Goal: Task Accomplishment & Management: Manage account settings

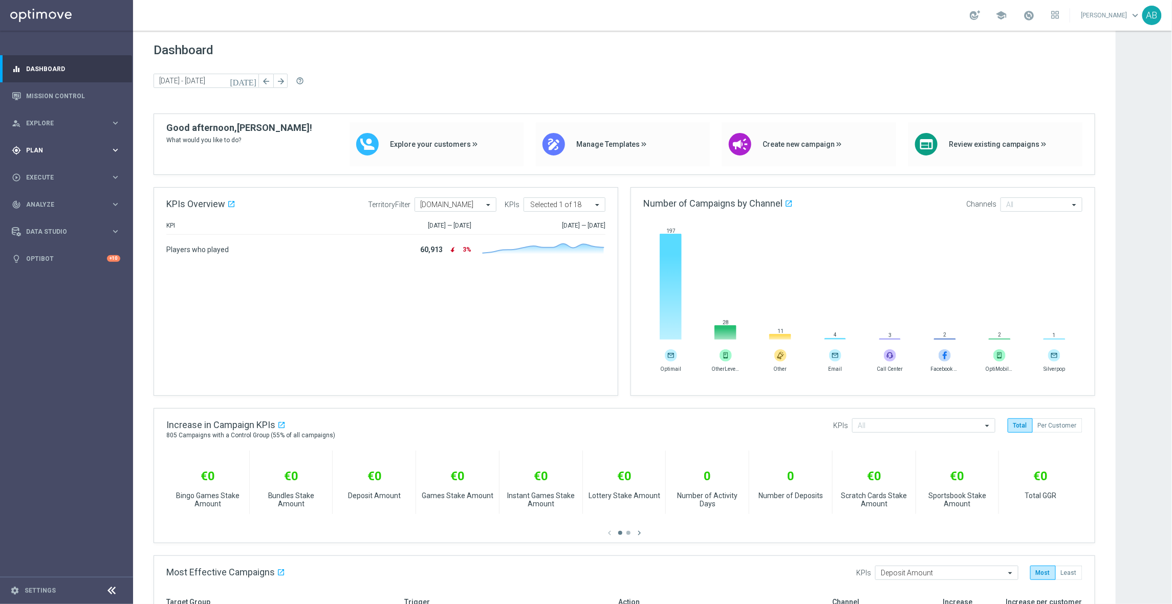
click at [48, 154] on div "gps_fixed Plan" at bounding box center [61, 150] width 99 height 9
click at [55, 204] on span "Templates" at bounding box center [63, 202] width 73 height 6
click at [55, 217] on link "Optimail" at bounding box center [69, 217] width 75 height 8
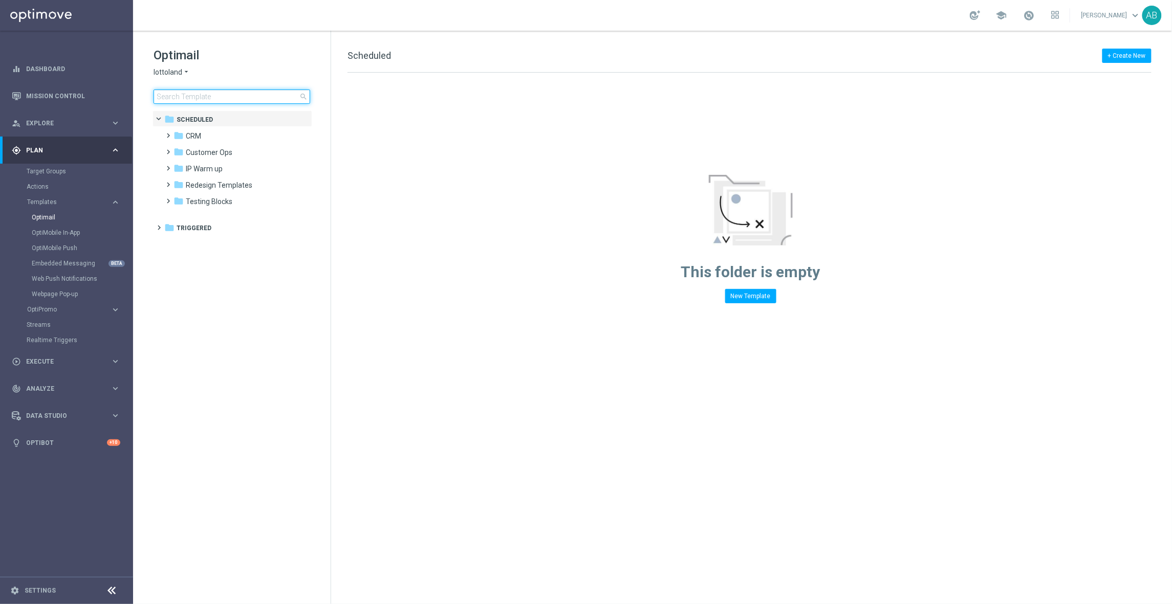
click at [252, 100] on input at bounding box center [232, 97] width 157 height 14
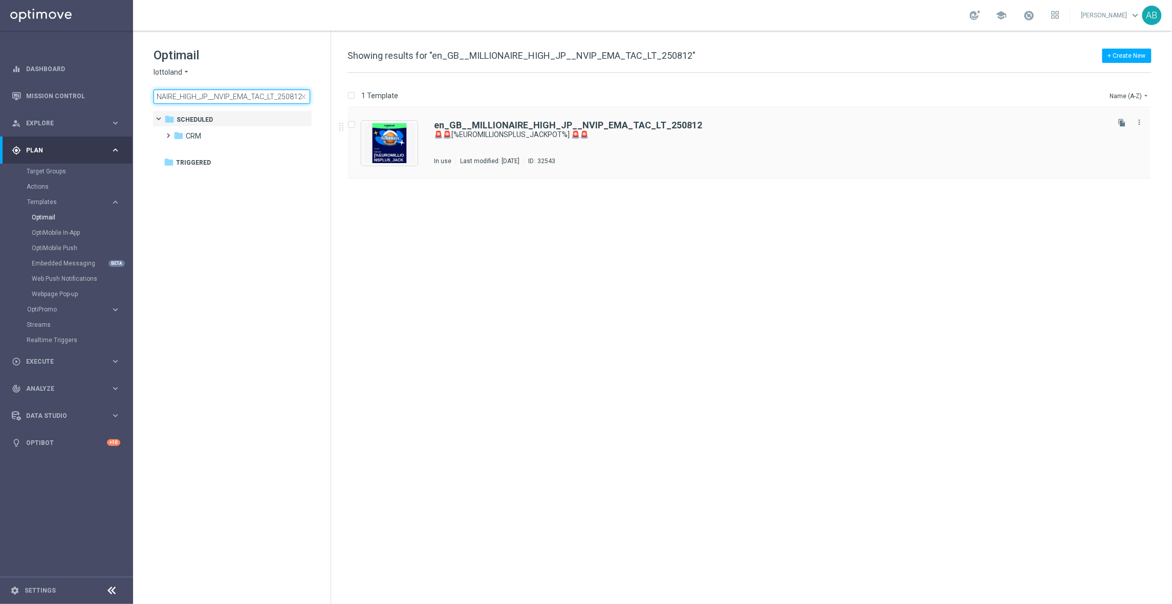
type input "en_GB__MILLIONAIRE_HIGH_JP__NVIP_EMA_TAC_LT_250812"
click at [525, 123] on b "en_GB__MILLIONAIRE_HIGH_JP__NVIP_EMA_TAC_LT_250812" at bounding box center [568, 125] width 268 height 11
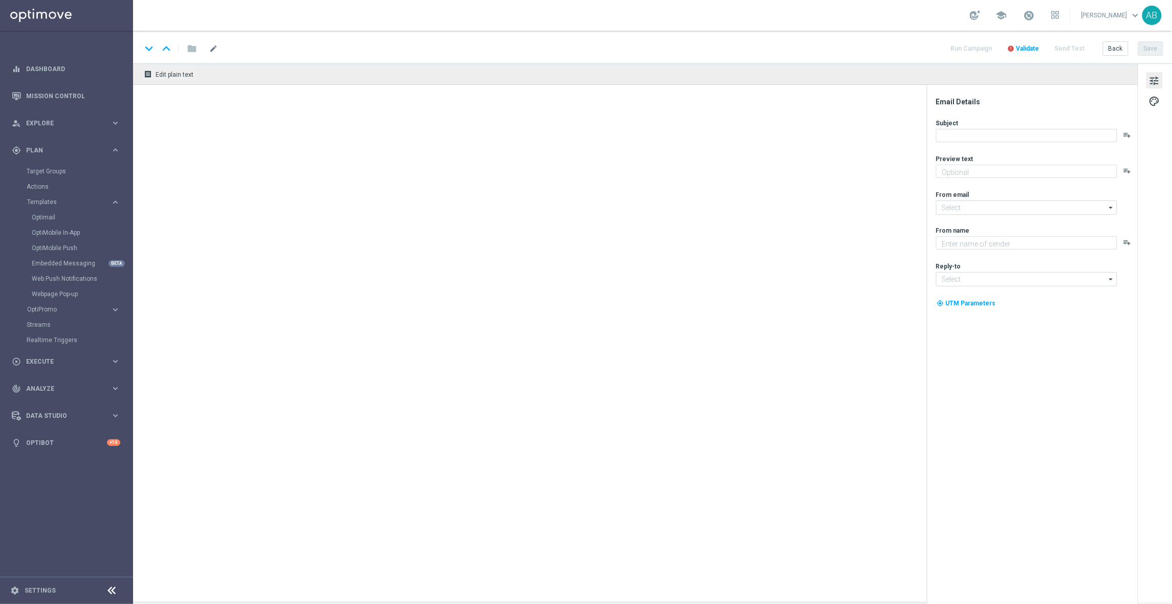
type textarea "[%FIRST_NAME%], could it be yours?"
type input "mail@crm.lottoland.com"
type textarea "Lottoland"
type input "support@lottoland.co.uk"
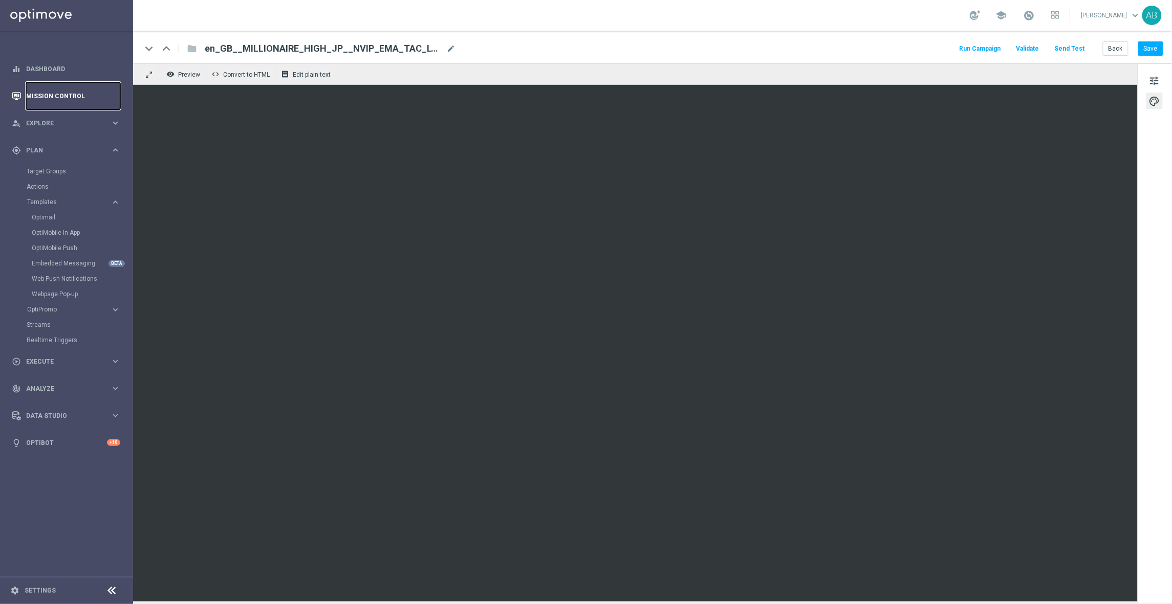
click at [56, 99] on link "Mission Control" at bounding box center [73, 95] width 94 height 27
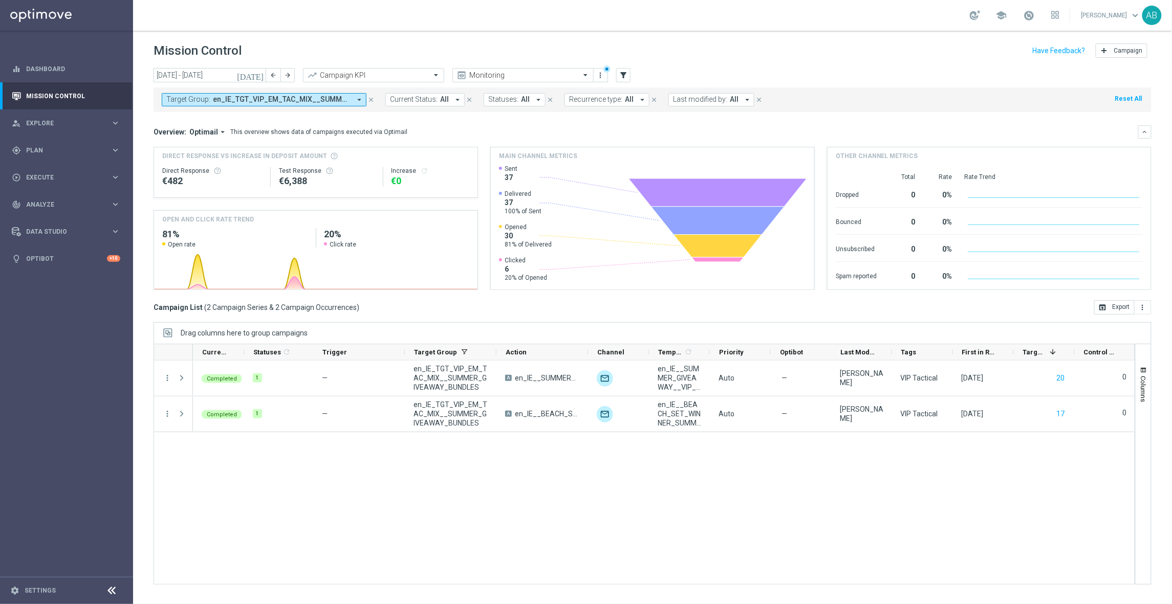
click at [373, 99] on icon "close" at bounding box center [370, 99] width 7 height 7
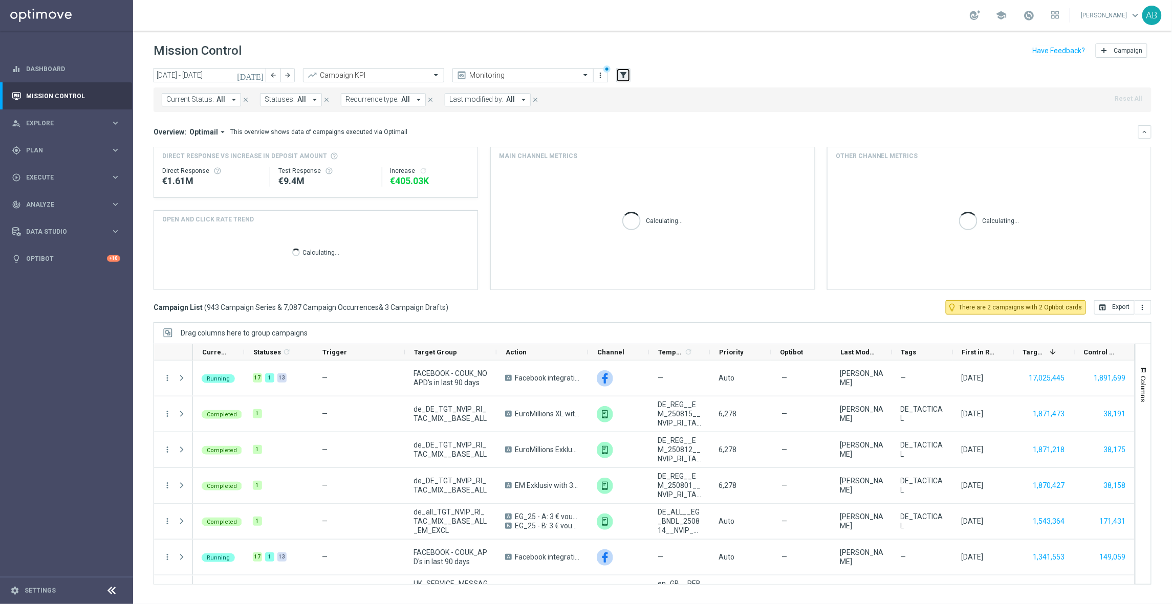
click at [623, 78] on icon "filter_alt" at bounding box center [623, 75] width 9 height 9
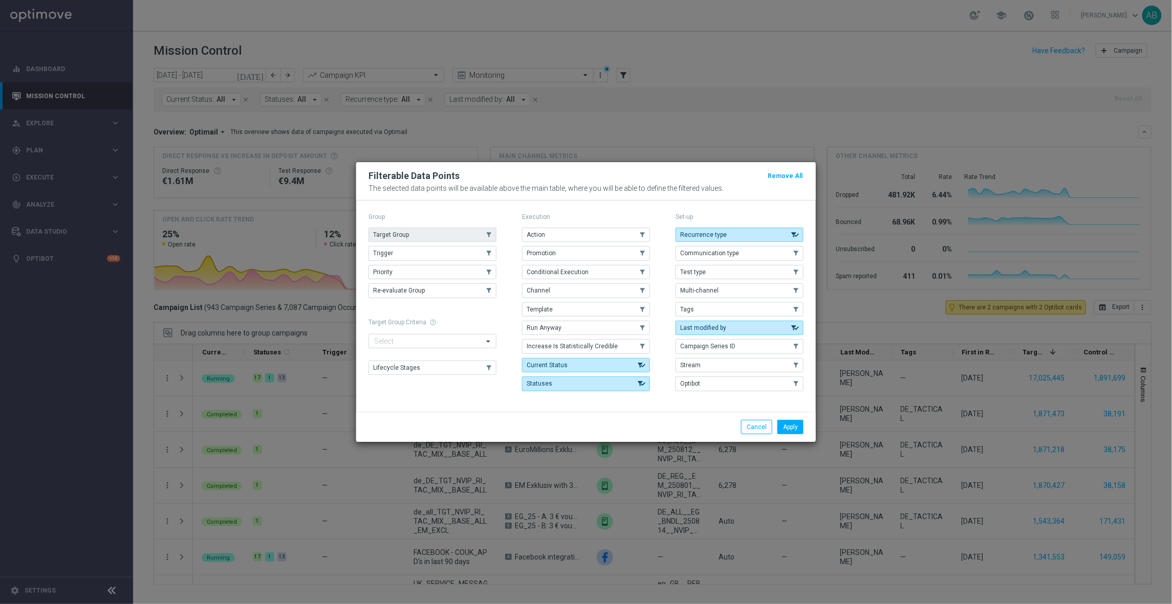
click at [444, 233] on button "Target Group" at bounding box center [432, 235] width 128 height 14
click at [797, 429] on button "Apply" at bounding box center [790, 427] width 26 height 14
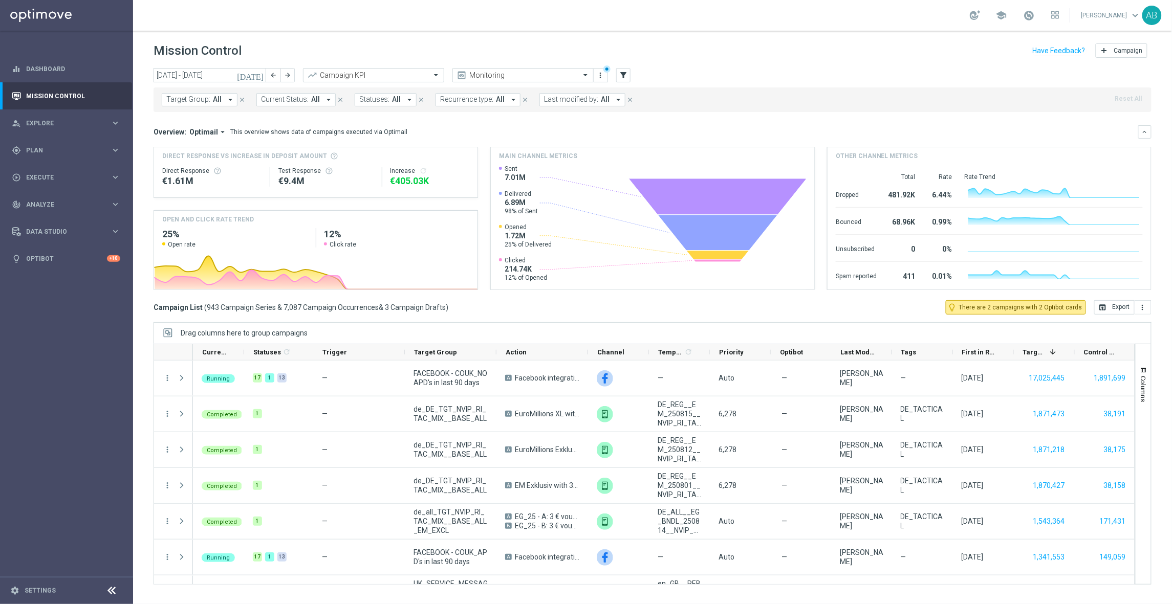
click at [232, 101] on icon "arrow_drop_down" at bounding box center [230, 99] width 9 height 9
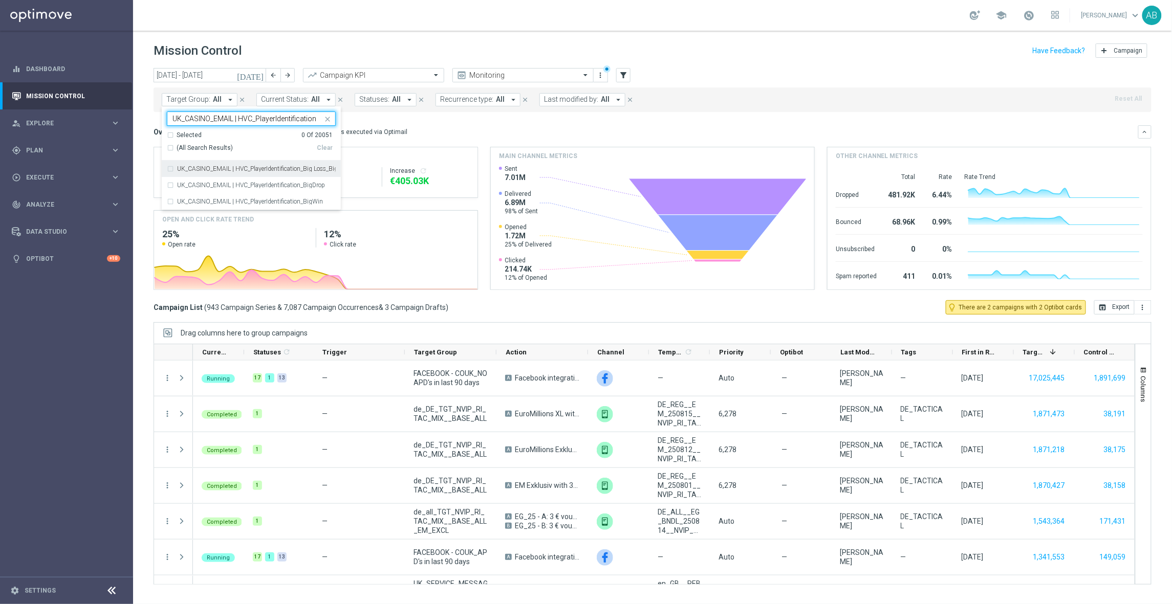
click at [207, 148] on span "(All Search Results)" at bounding box center [205, 148] width 56 height 9
type input "UK_CASINO_EMAIL | HVC_PlayerIdentification"
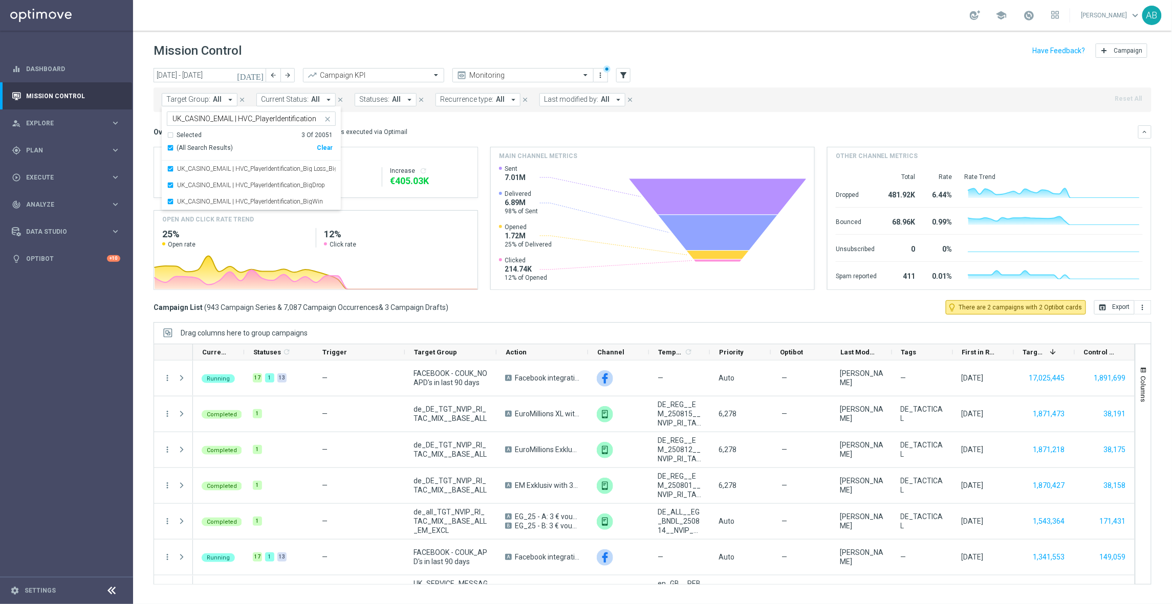
click at [468, 51] on div "Mission Control add Campaign" at bounding box center [653, 51] width 998 height 20
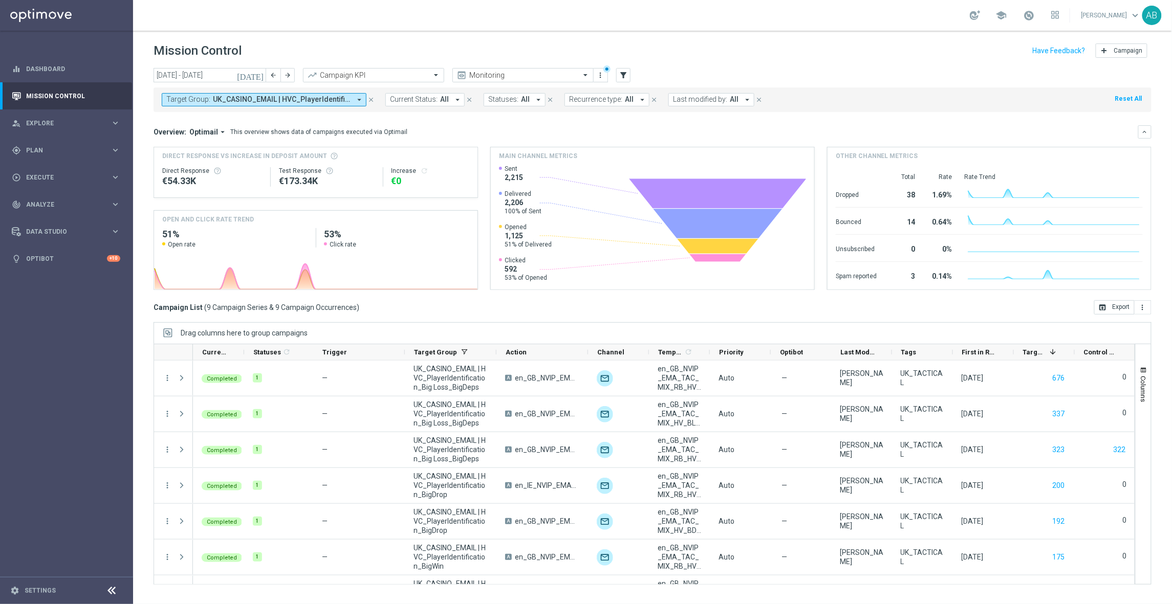
click at [260, 76] on icon "[DATE]" at bounding box center [251, 75] width 28 height 9
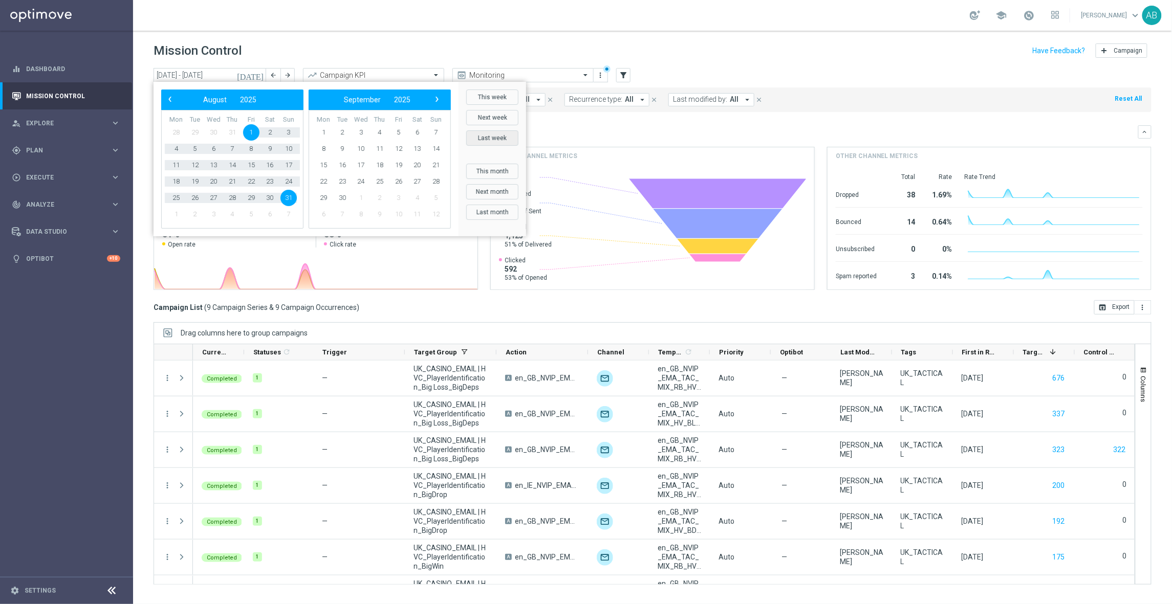
click at [502, 141] on button "Last week" at bounding box center [492, 137] width 52 height 15
type input "11 Aug 2025 - 17 Aug 2025"
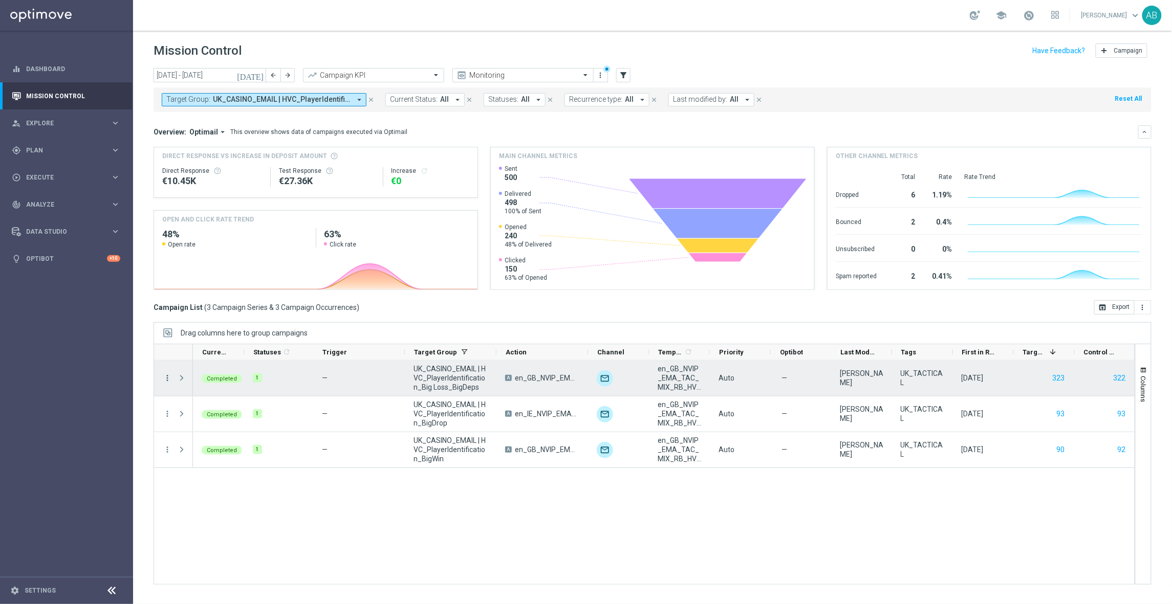
click at [168, 378] on icon "more_vert" at bounding box center [167, 378] width 9 height 9
click at [203, 400] on span "Campaign Metrics" at bounding box center [214, 399] width 53 height 7
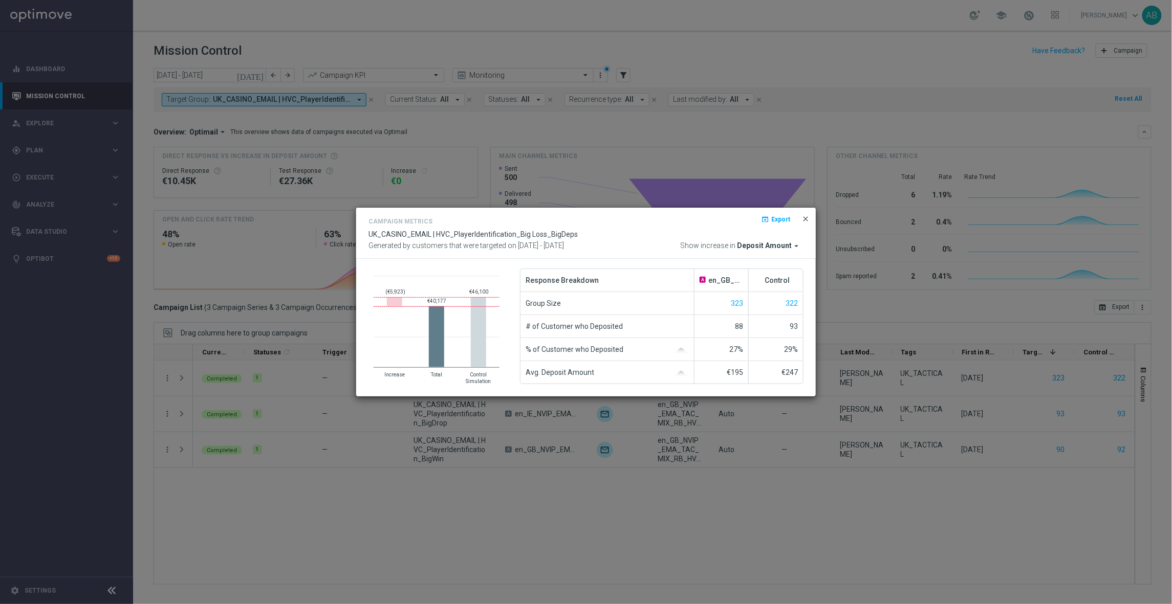
click at [805, 217] on span "close" at bounding box center [805, 219] width 8 height 8
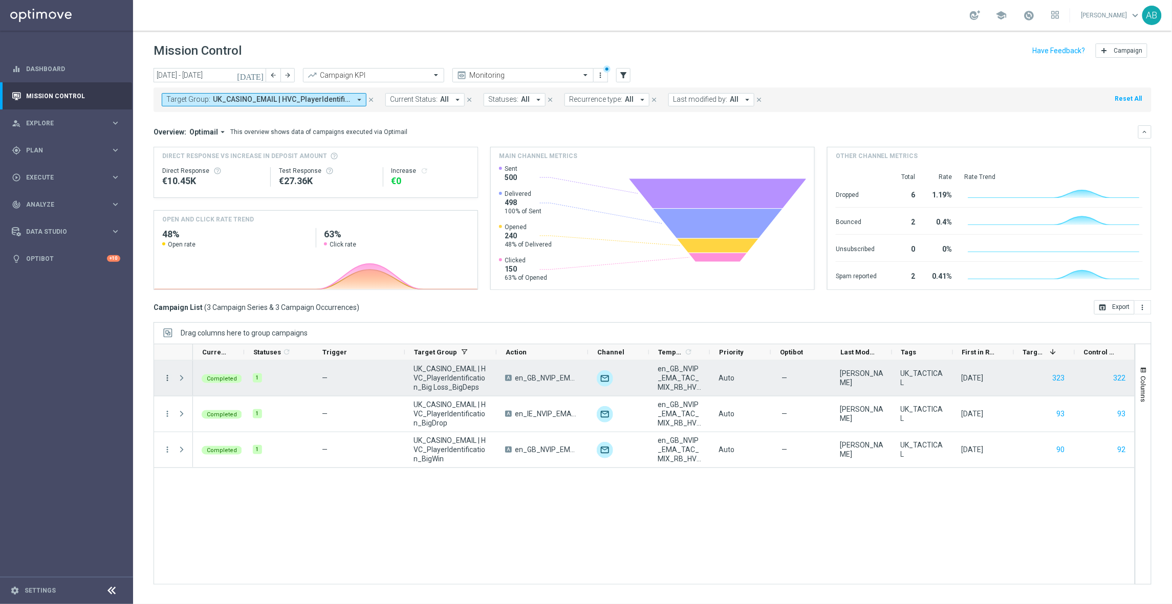
click at [170, 379] on icon "more_vert" at bounding box center [167, 378] width 9 height 9
click at [237, 445] on span "Go to Campaign Analysis" at bounding box center [224, 442] width 73 height 7
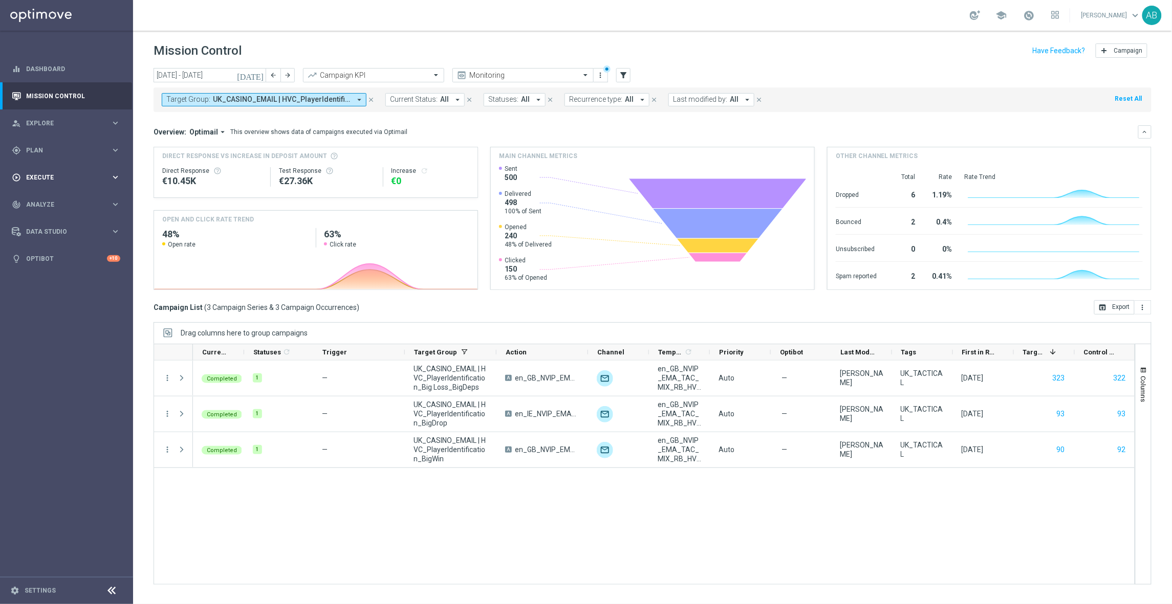
click at [44, 174] on span "Execute" at bounding box center [68, 177] width 84 height 6
click at [46, 150] on span "Plan" at bounding box center [68, 150] width 84 height 6
click at [49, 173] on link "Target Groups" at bounding box center [67, 171] width 80 height 8
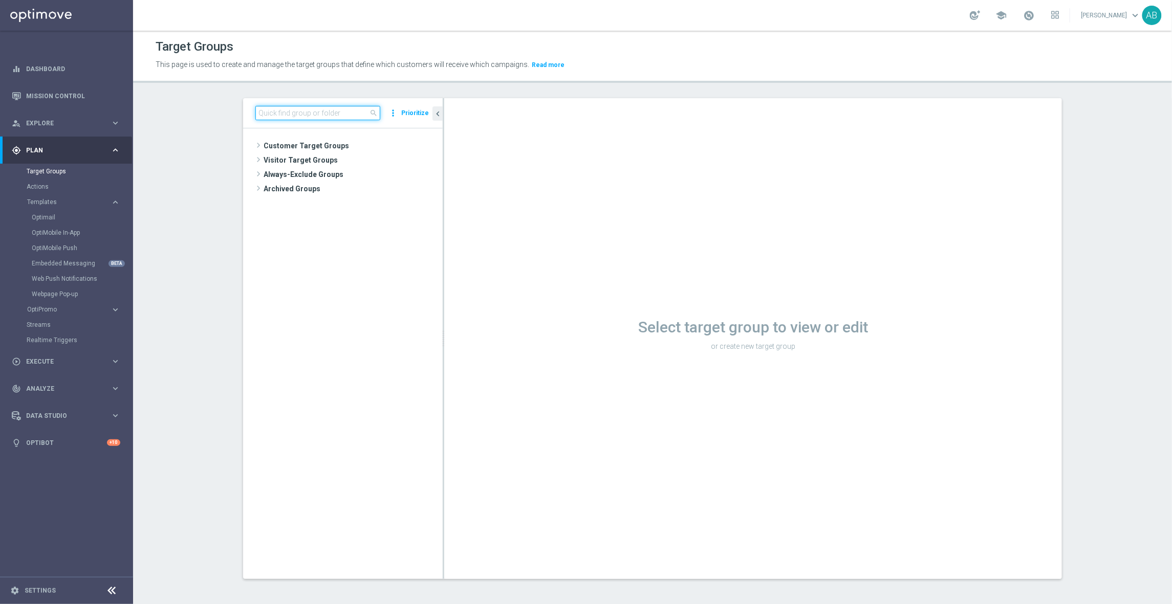
click at [305, 109] on input at bounding box center [317, 113] width 125 height 14
paste input "UK_CASINO_RICHINBOX | HV | LIVE CASINO | REACT"
type input "UK_CASINO_RICHINBOX | HV | LIVE CASINO | REACT"
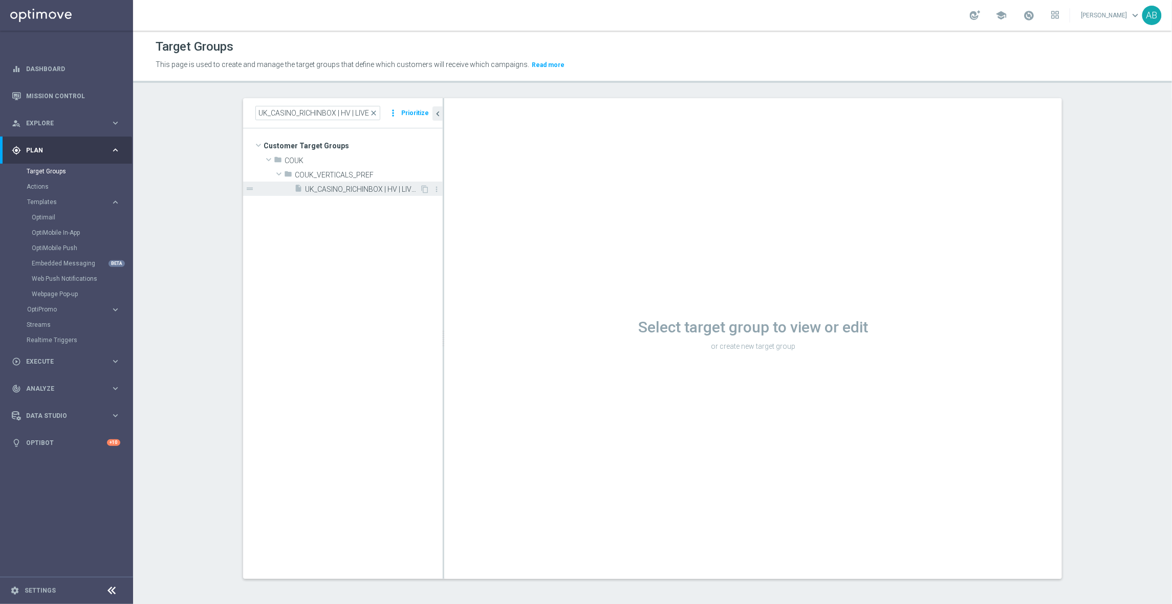
click at [336, 184] on div "insert_drive_file UK_CASINO_RICHINBOX | HV | LIVE CASINO | REACT" at bounding box center [356, 189] width 125 height 14
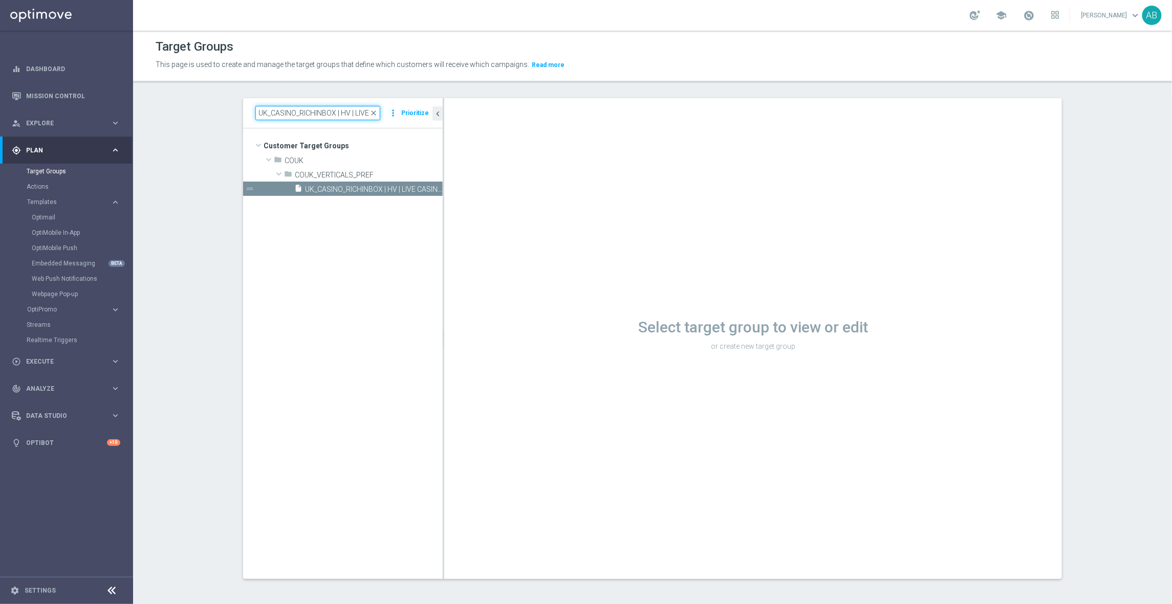
click at [304, 106] on input "UK_CASINO_RICHINBOX | HV | LIVE CASINO | REACT" at bounding box center [317, 113] width 125 height 14
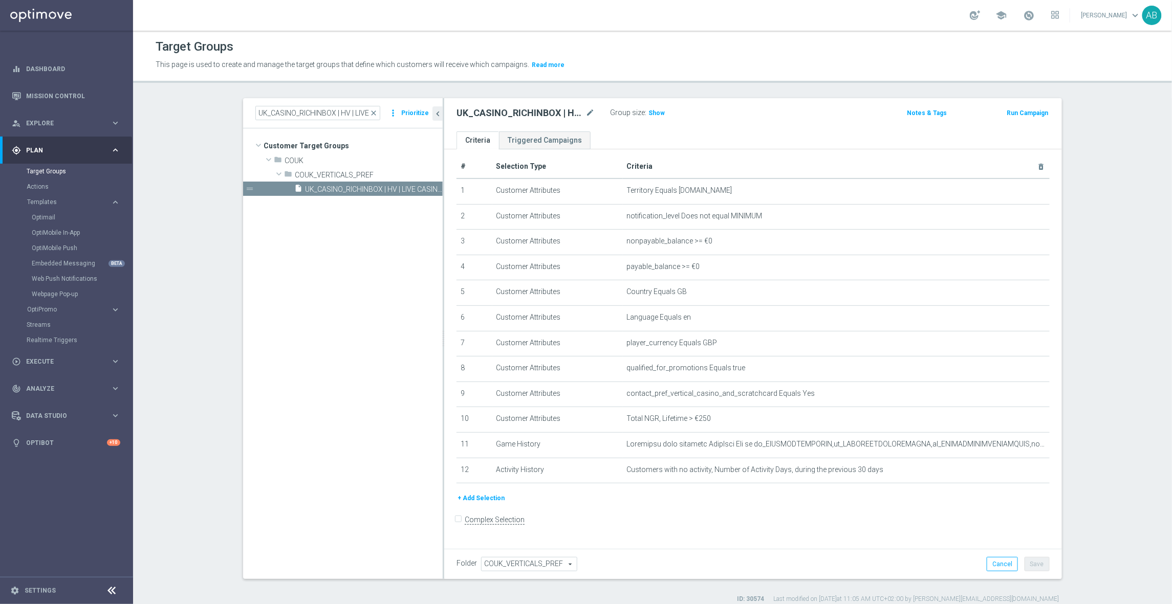
scroll to position [9, 0]
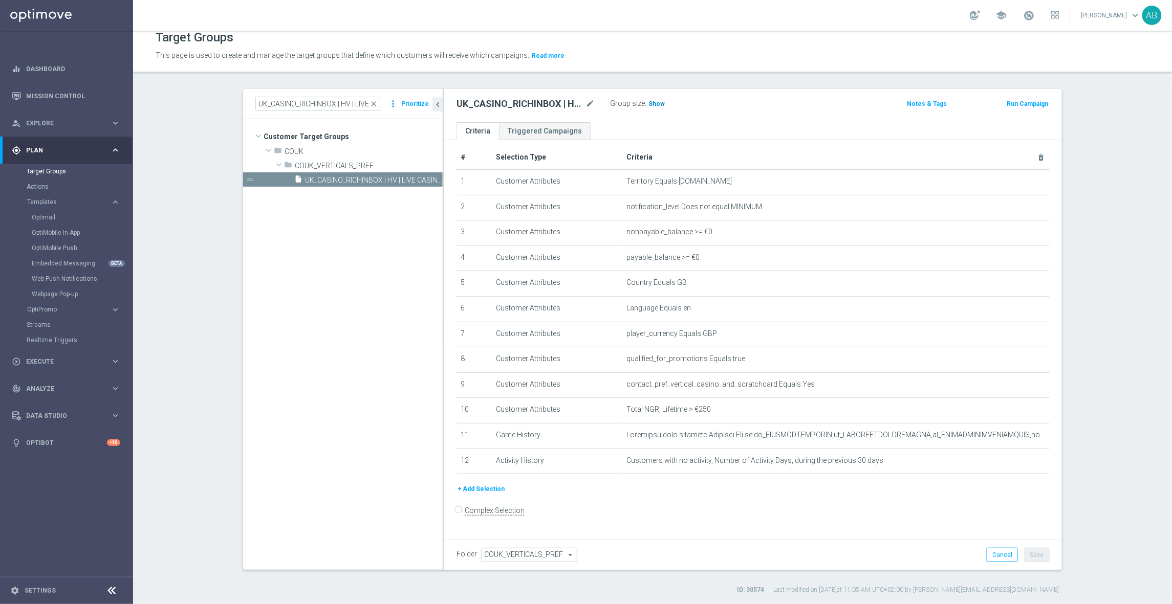
click at [658, 103] on span "Show" at bounding box center [656, 103] width 16 height 7
click at [1017, 439] on icon "mode_edit" at bounding box center [1016, 435] width 8 height 8
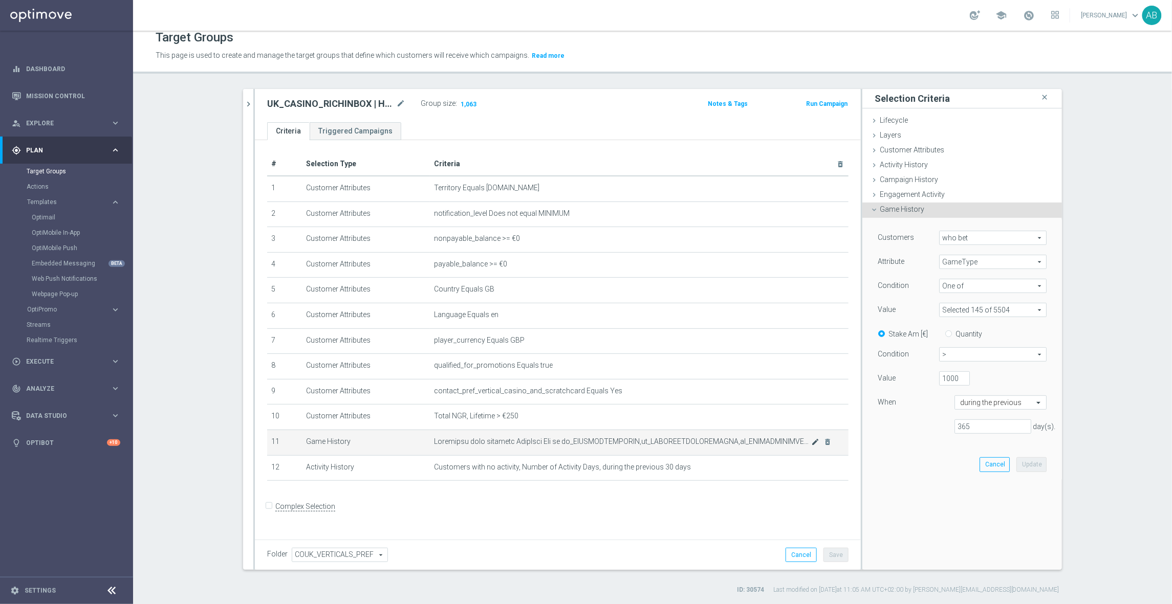
scroll to position [0, 0]
click at [798, 558] on button "Cancel" at bounding box center [800, 555] width 31 height 14
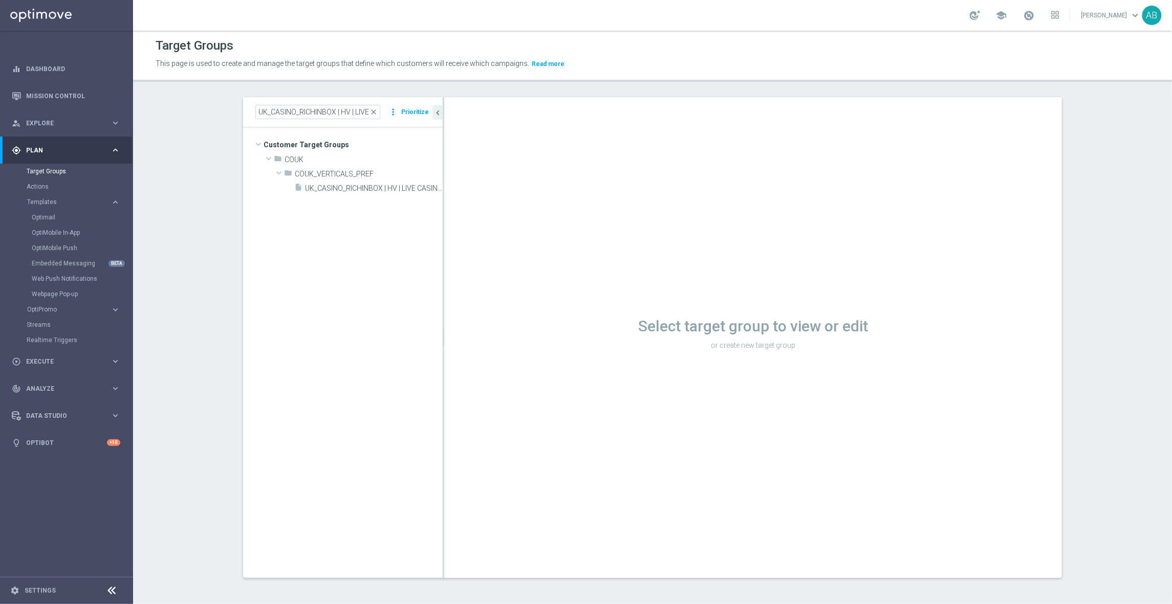
scroll to position [1, 0]
click at [371, 188] on span "UK_CASINO_RICHINBOX | HV | LIVE CASINO | REACT" at bounding box center [362, 188] width 115 height 9
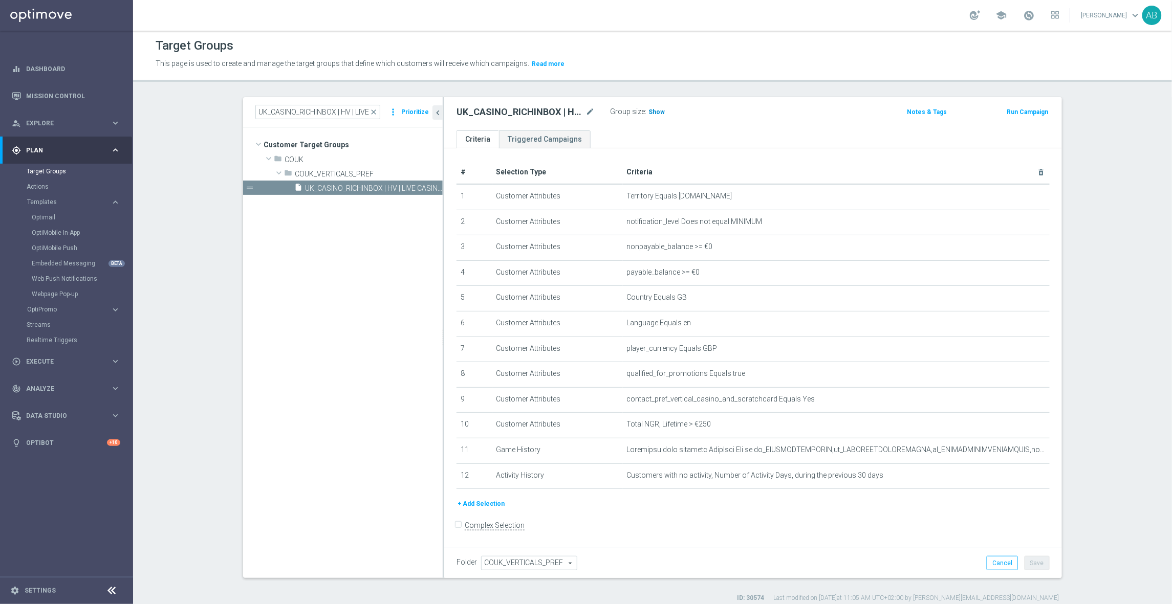
click at [654, 109] on span "Show" at bounding box center [656, 111] width 16 height 7
click at [663, 115] on span "1,063" at bounding box center [658, 113] width 18 height 10
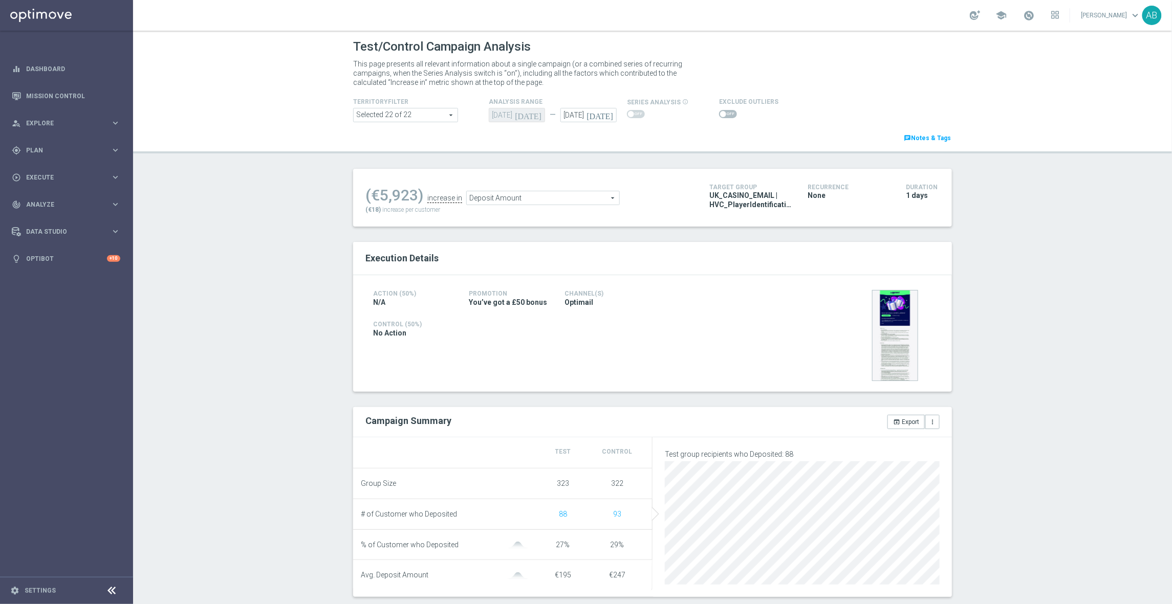
click at [591, 200] on span "Deposit Amount" at bounding box center [543, 197] width 152 height 13
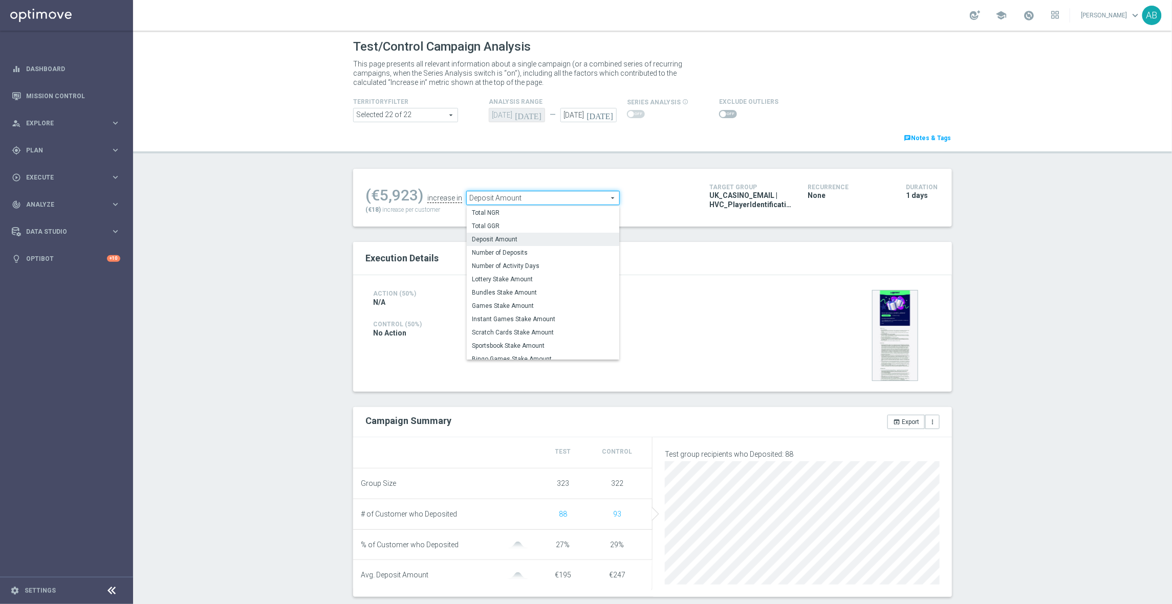
click at [591, 200] on span "Deposit Amount" at bounding box center [543, 197] width 152 height 13
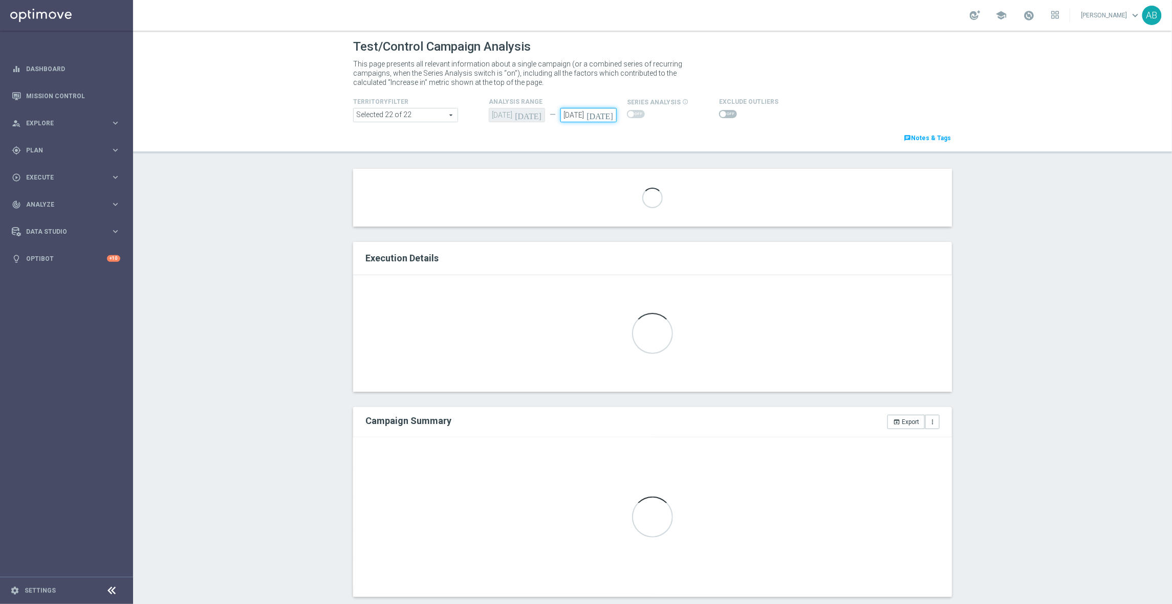
click at [593, 119] on input "15 Aug 2025" at bounding box center [588, 115] width 56 height 14
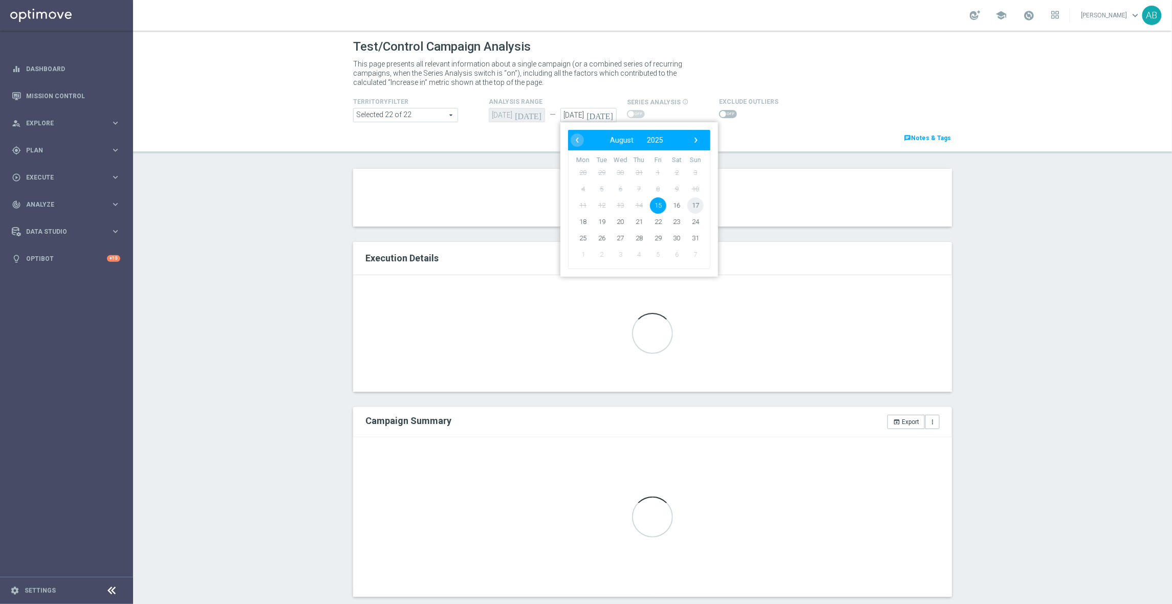
click at [695, 210] on span "17" at bounding box center [695, 206] width 16 height 16
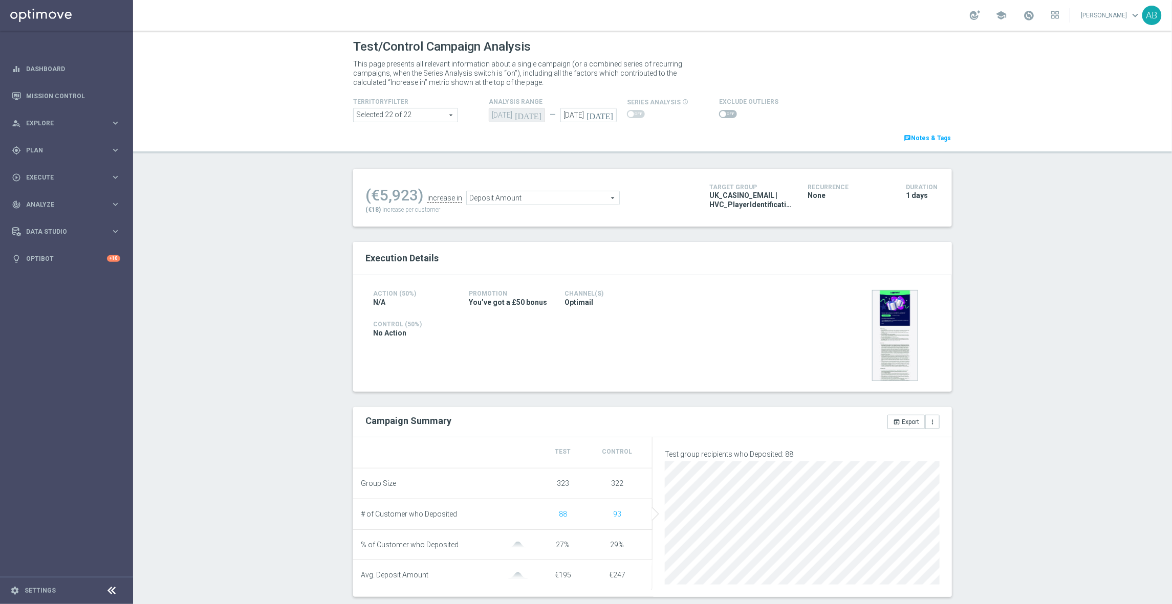
click at [610, 110] on icon "today" at bounding box center [601, 113] width 30 height 11
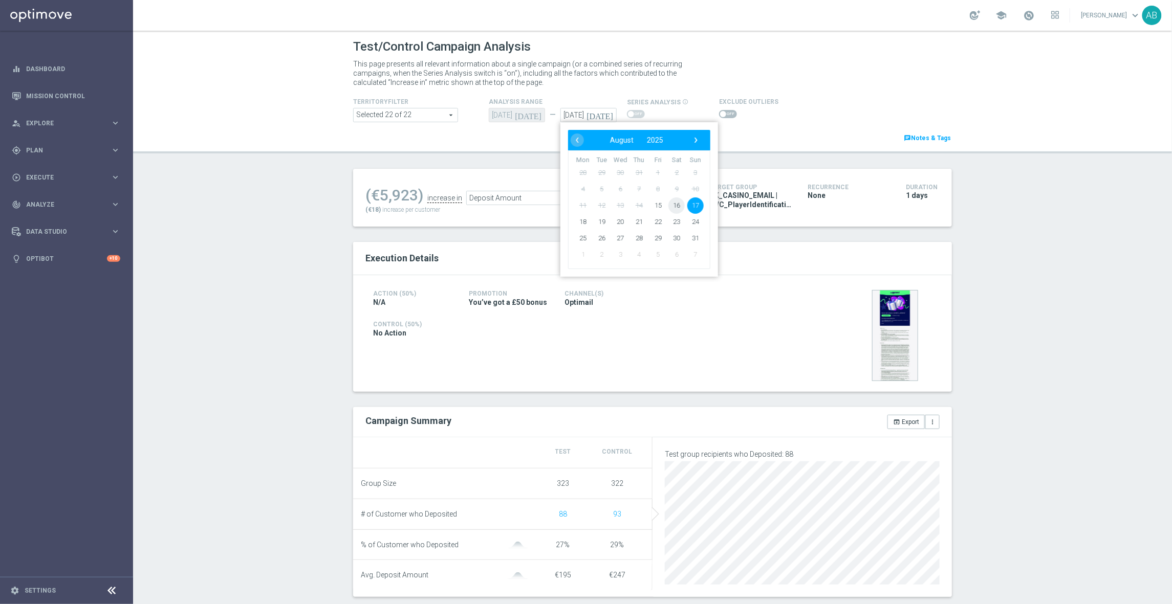
click at [670, 209] on span "16" at bounding box center [676, 206] width 16 height 16
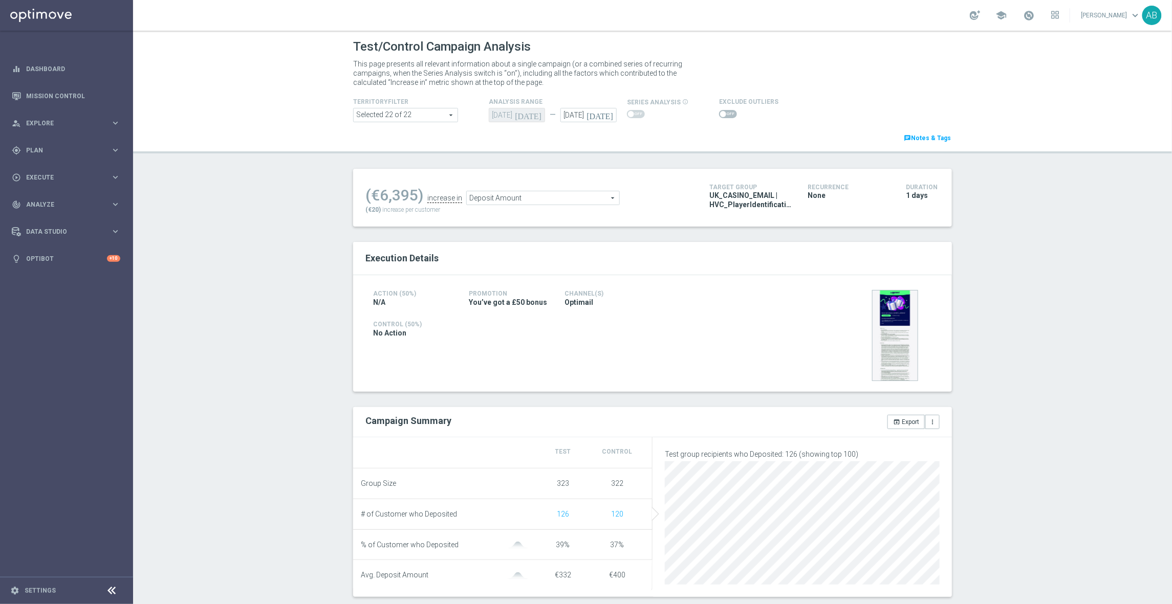
click at [610, 115] on icon "today" at bounding box center [601, 113] width 30 height 11
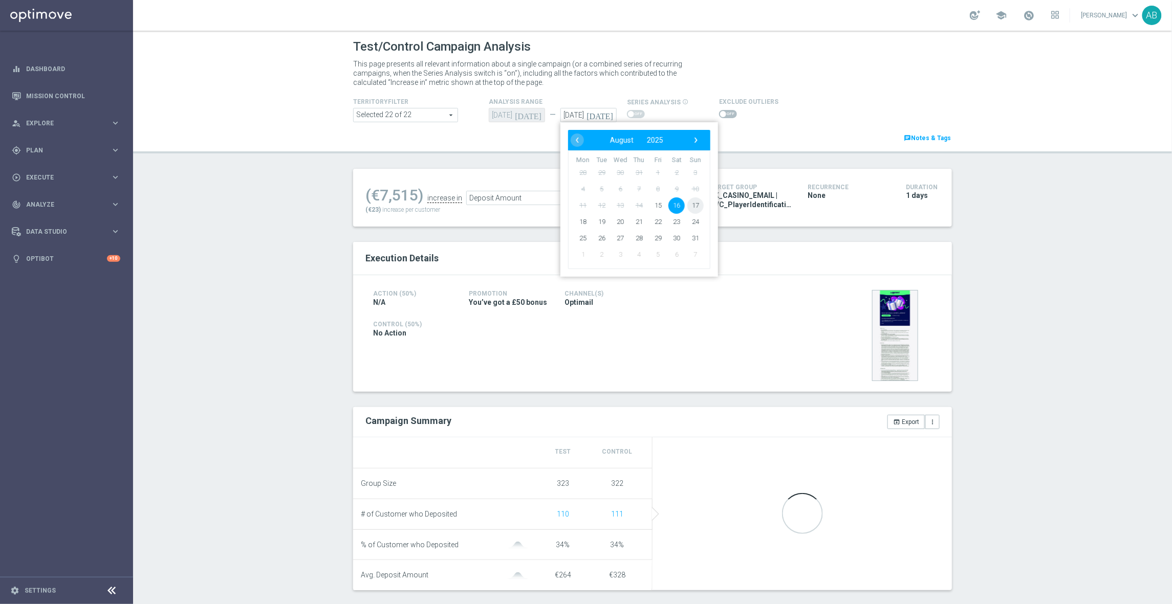
click at [694, 202] on span "17" at bounding box center [695, 206] width 16 height 16
type input "[DATE]"
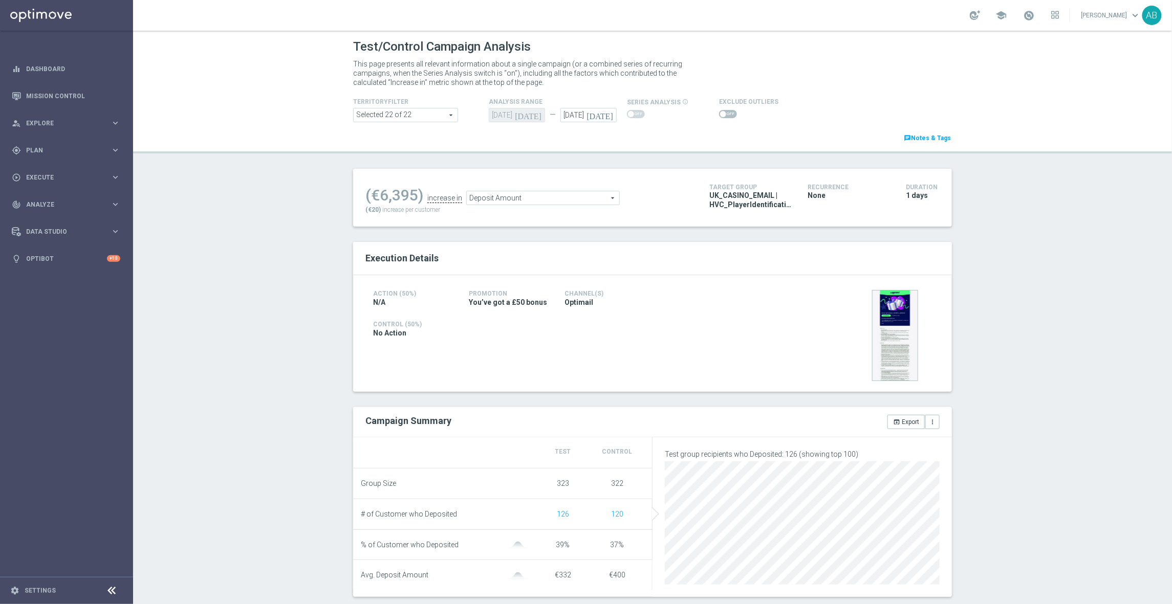
click at [723, 120] on div at bounding box center [748, 114] width 59 height 12
click at [723, 112] on span at bounding box center [728, 114] width 18 height 8
click at [723, 112] on input "checkbox" at bounding box center [728, 114] width 18 height 8
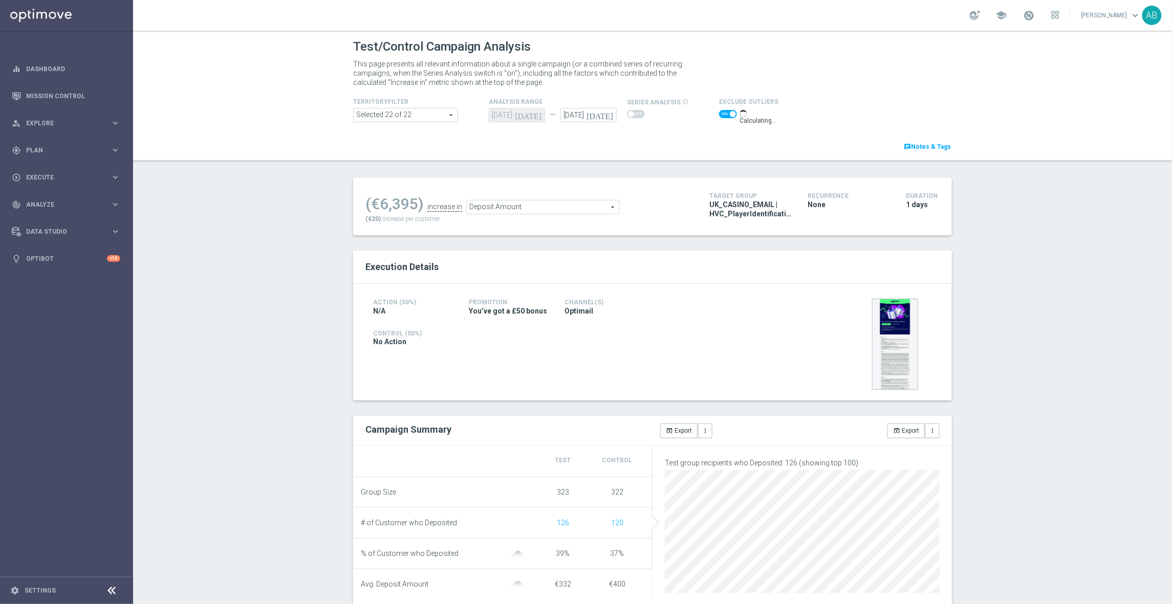
click at [723, 112] on span at bounding box center [728, 114] width 18 height 8
click at [723, 112] on input "checkbox" at bounding box center [728, 114] width 18 height 8
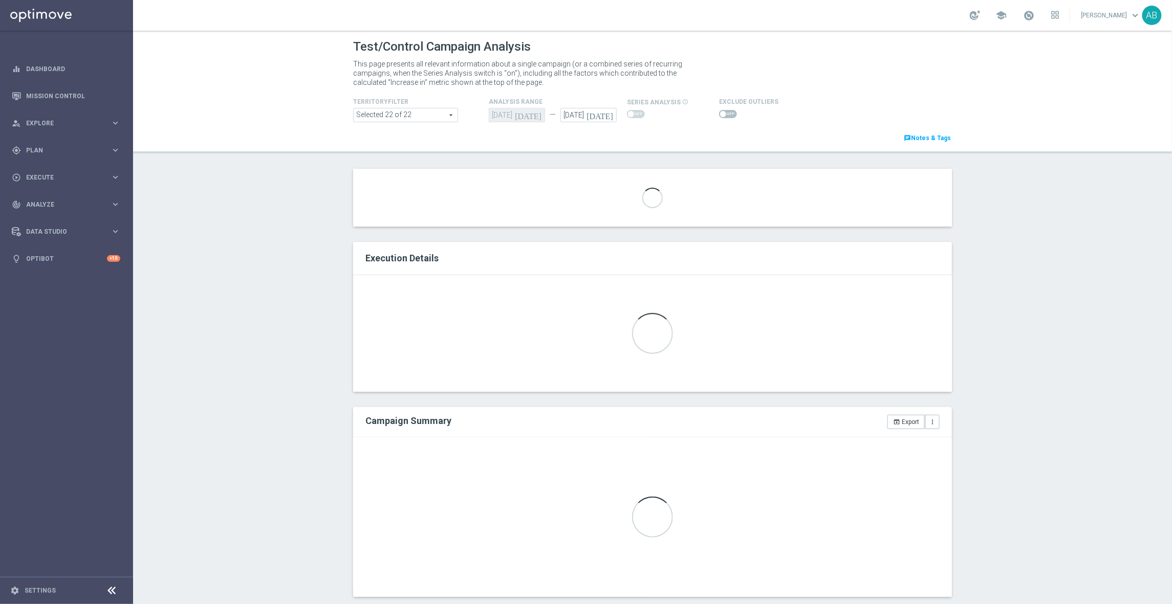
click at [723, 112] on span at bounding box center [728, 114] width 18 height 8
click at [723, 112] on input "checkbox" at bounding box center [728, 114] width 18 height 8
checkbox input "true"
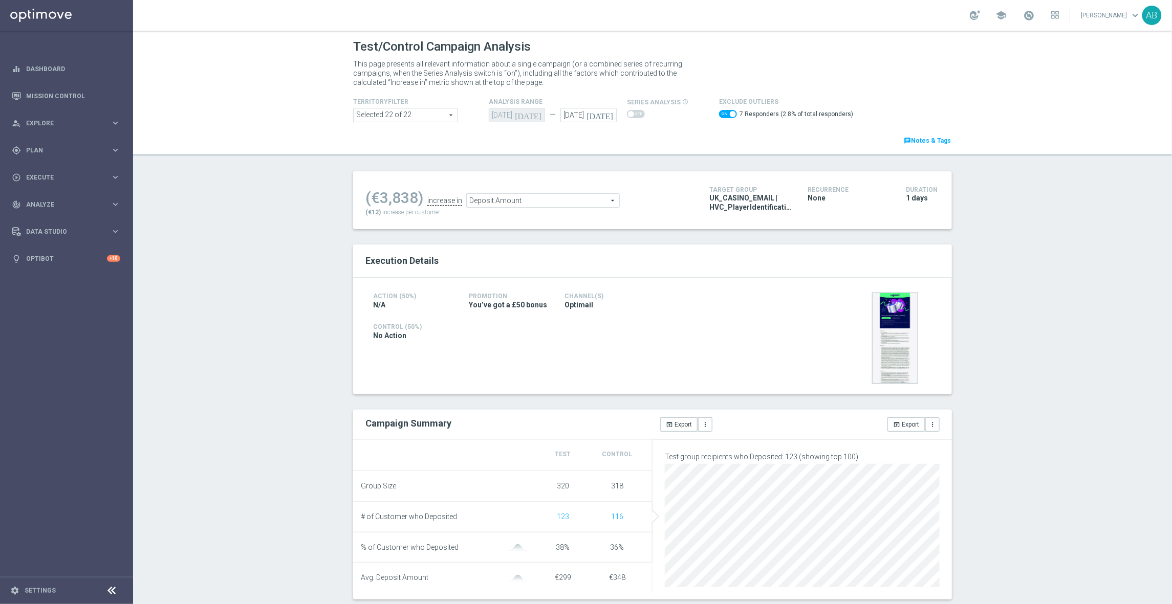
click at [610, 116] on icon "[DATE]" at bounding box center [601, 113] width 30 height 11
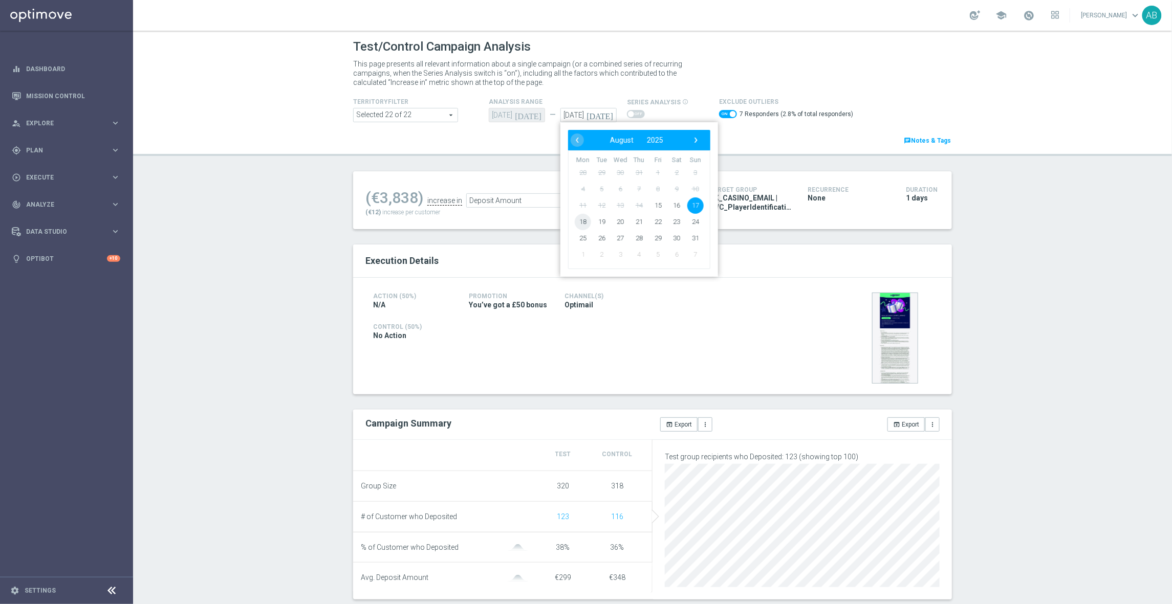
click at [578, 218] on span "18" at bounding box center [583, 222] width 16 height 16
type input "18 Aug 2025"
checkbox input "false"
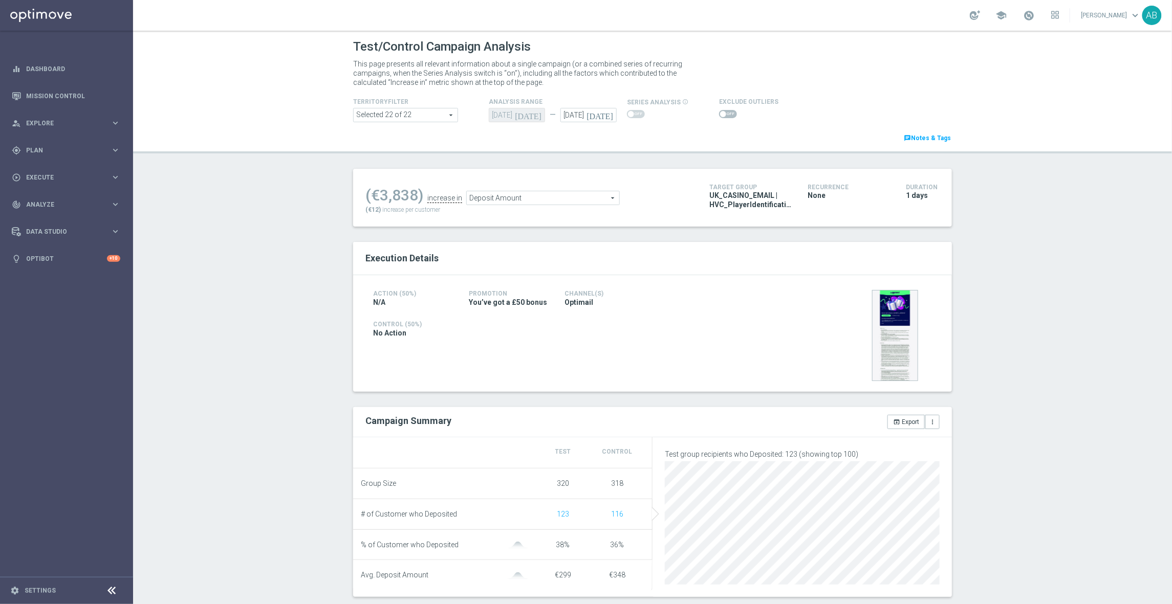
click at [608, 115] on icon "[DATE]" at bounding box center [601, 113] width 30 height 11
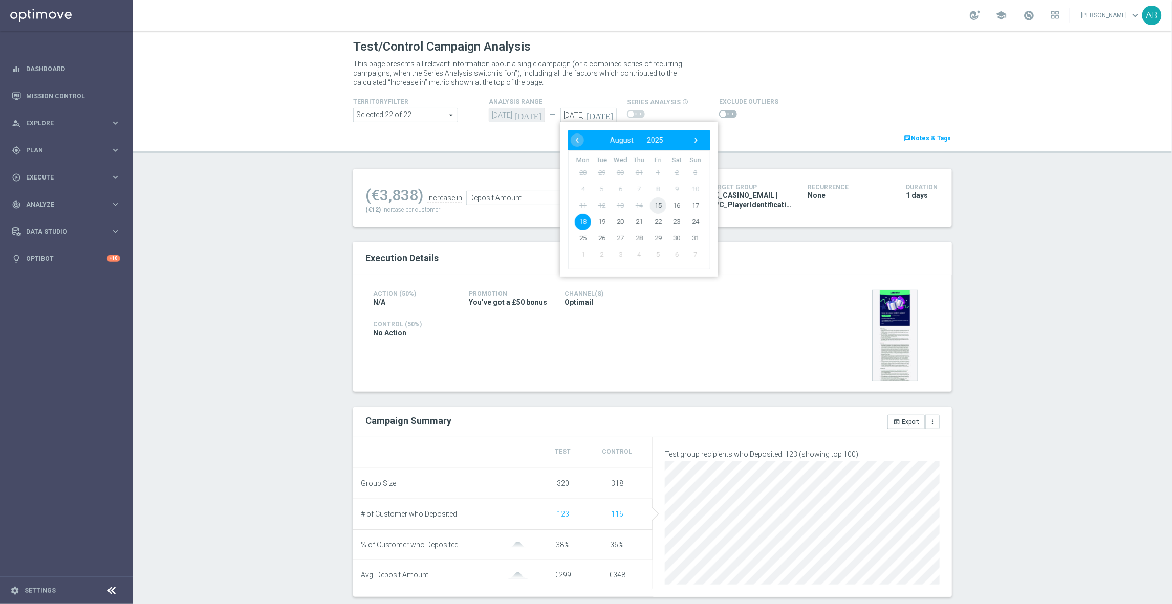
click at [663, 205] on span "15" at bounding box center [658, 206] width 16 height 16
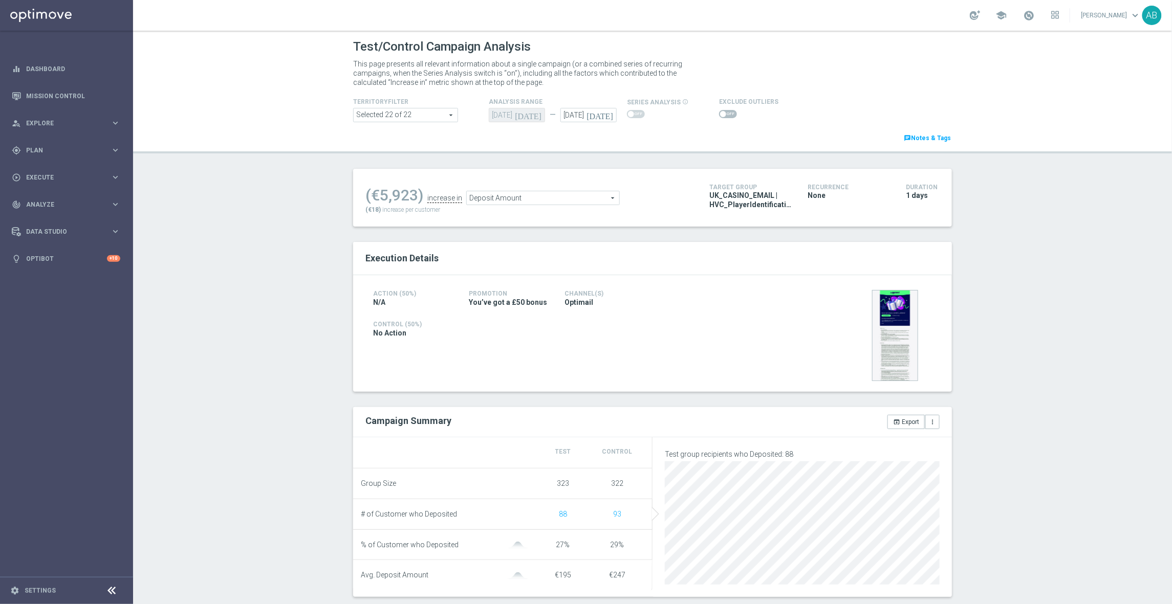
click at [609, 114] on icon "[DATE]" at bounding box center [601, 113] width 30 height 11
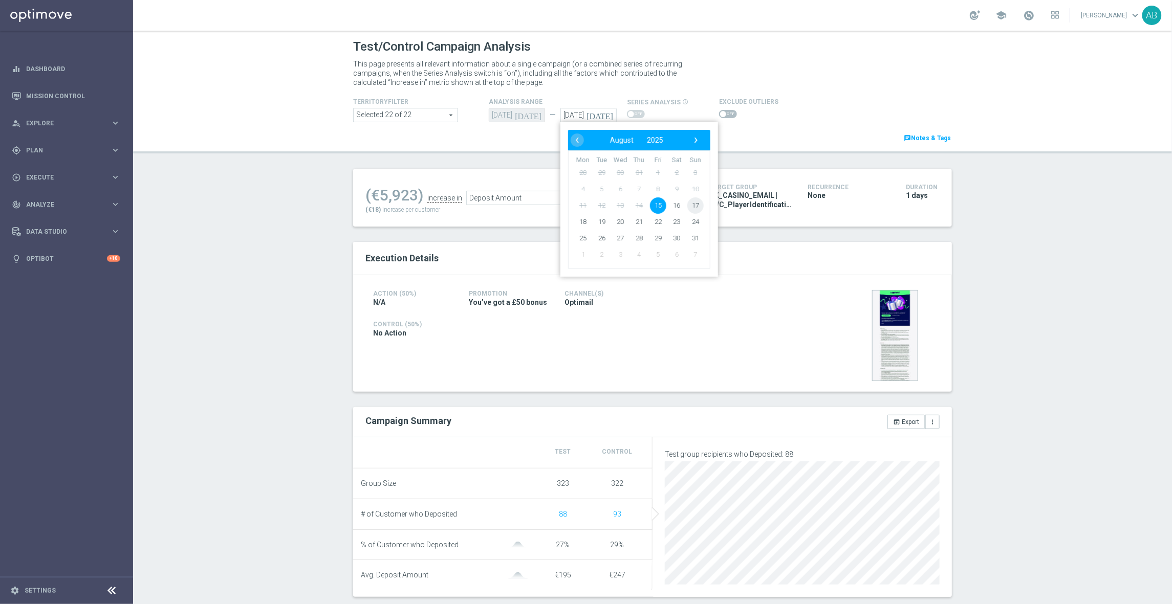
click at [693, 205] on span "17" at bounding box center [695, 206] width 16 height 16
type input "[DATE]"
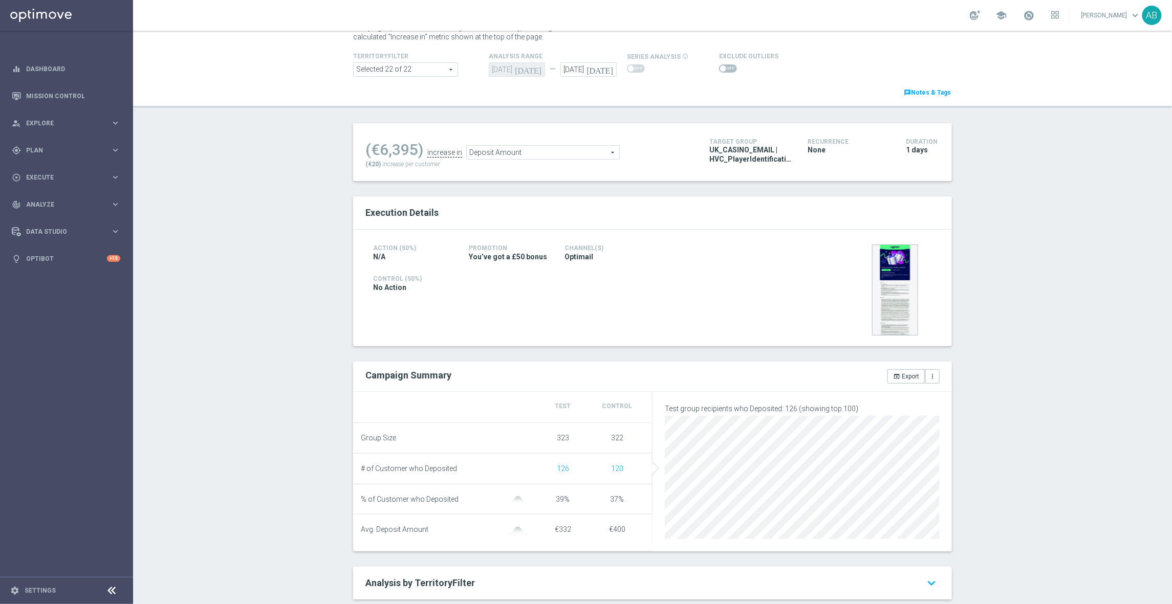
scroll to position [50, 0]
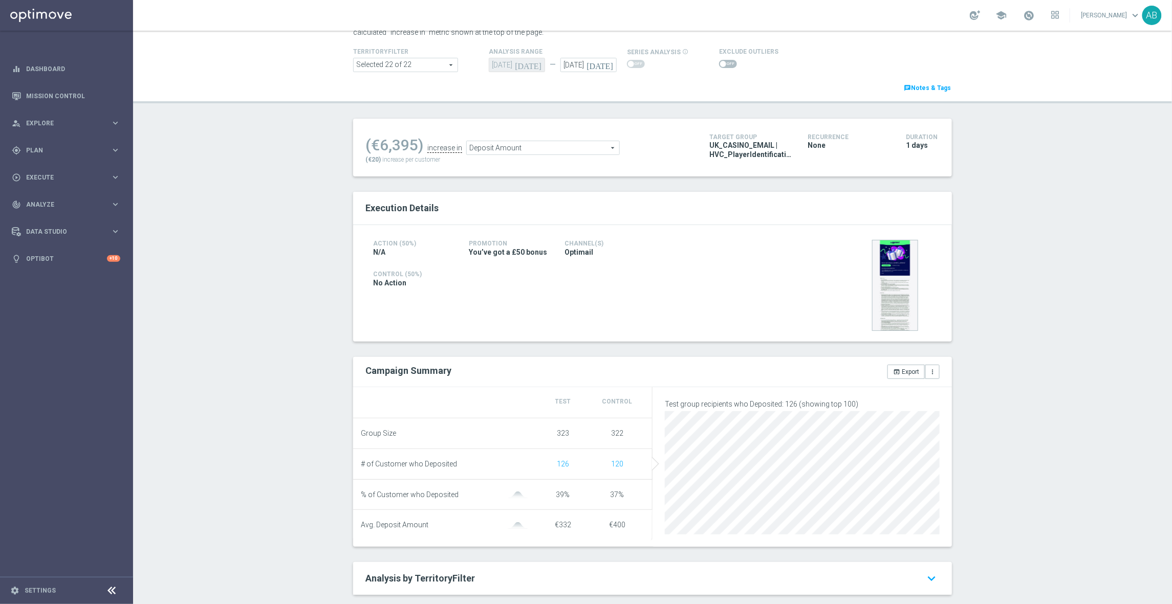
click at [720, 62] on span at bounding box center [723, 64] width 6 height 6
click at [719, 62] on input "checkbox" at bounding box center [728, 64] width 18 height 8
checkbox input "true"
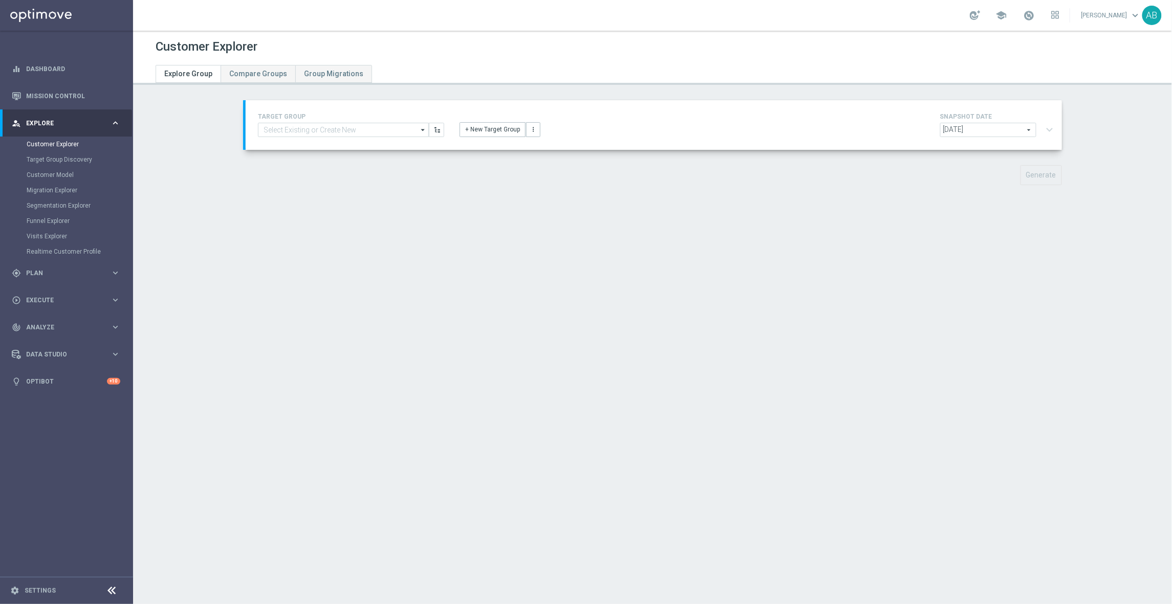
type input "UK_CASINO_RICHINBOX | HV | LIVE CASINO | REACT"
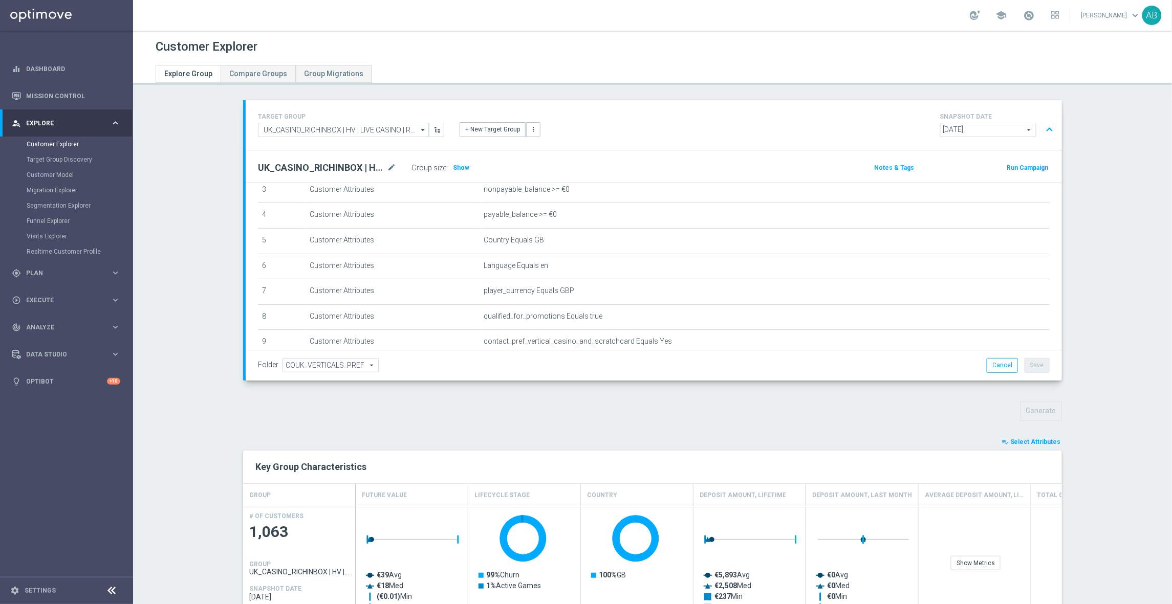
scroll to position [129, 0]
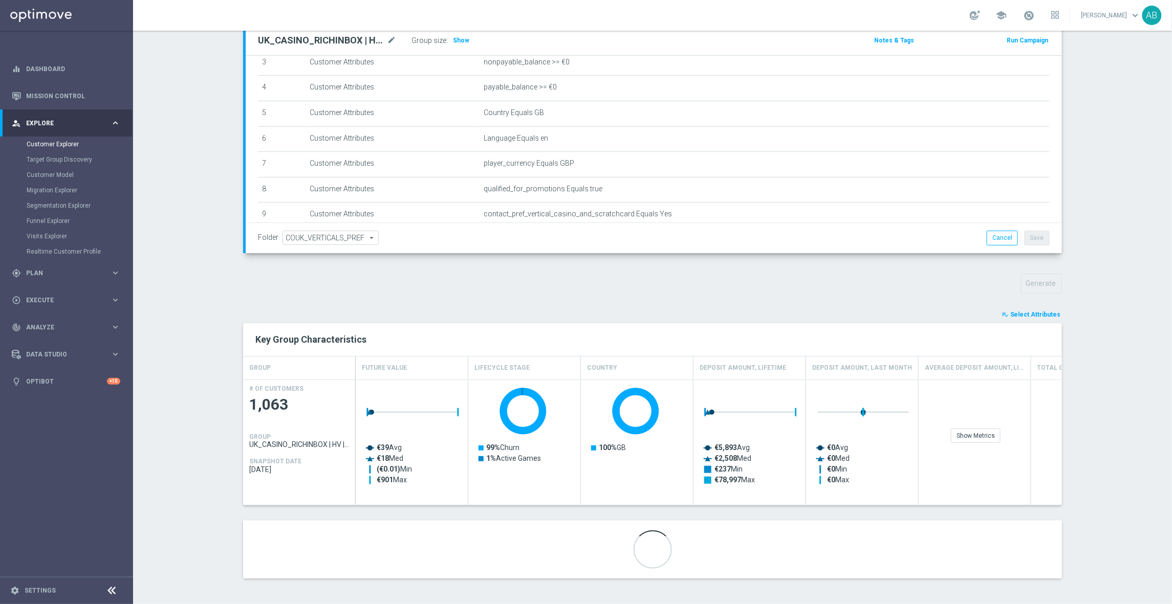
click at [1029, 311] on span "Select Attributes" at bounding box center [1035, 314] width 51 height 7
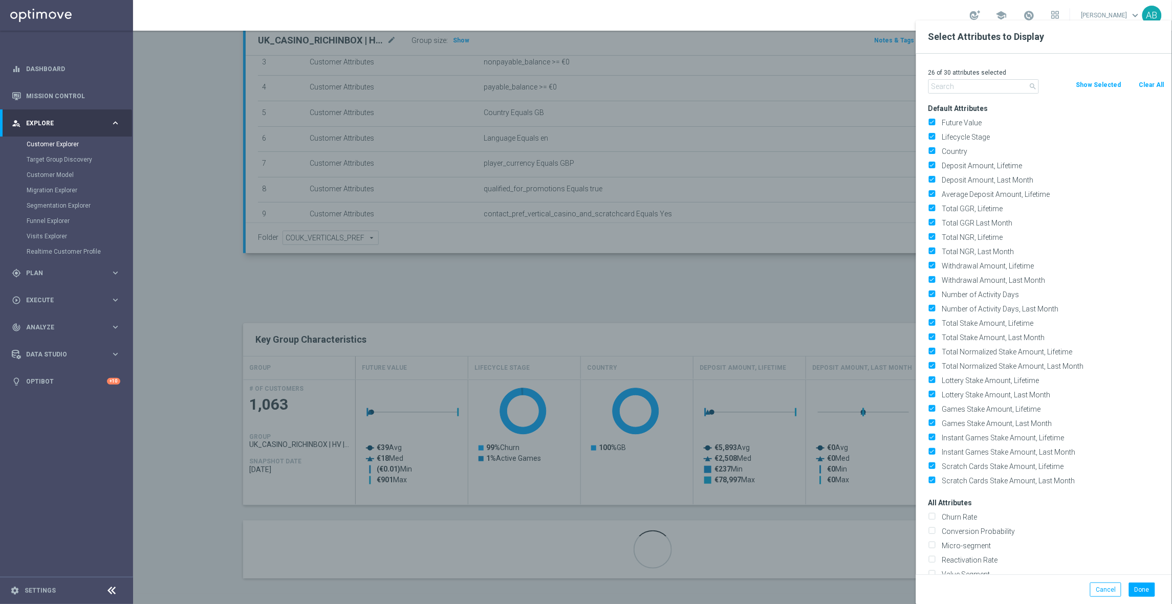
click at [1155, 83] on button "Clear All" at bounding box center [1150, 84] width 27 height 11
checkbox input "false"
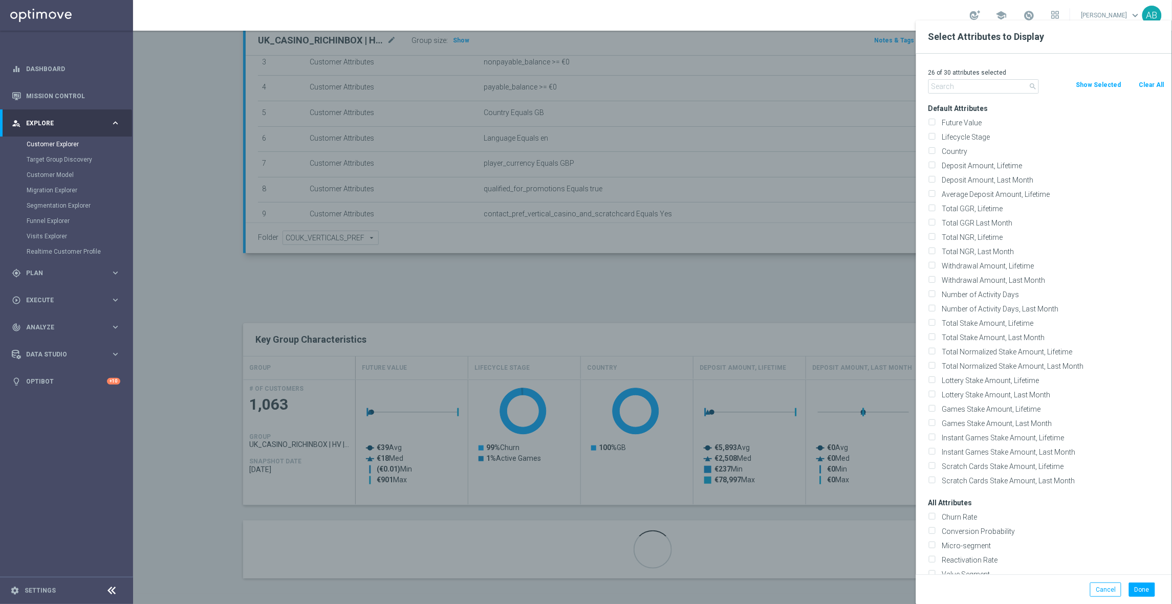
checkbox input "false"
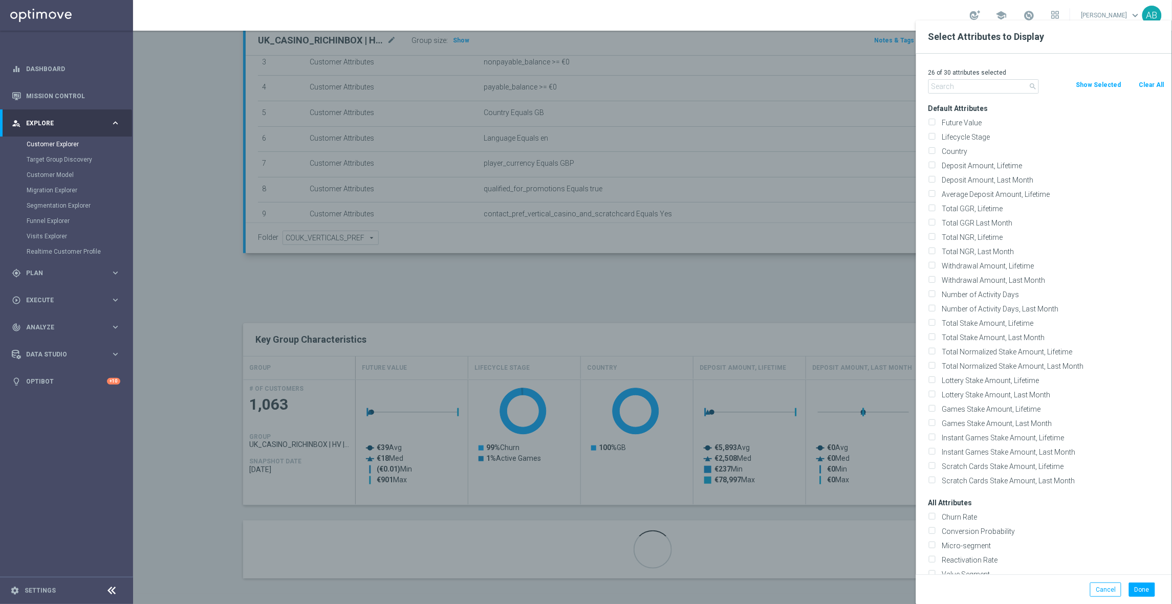
checkbox input "false"
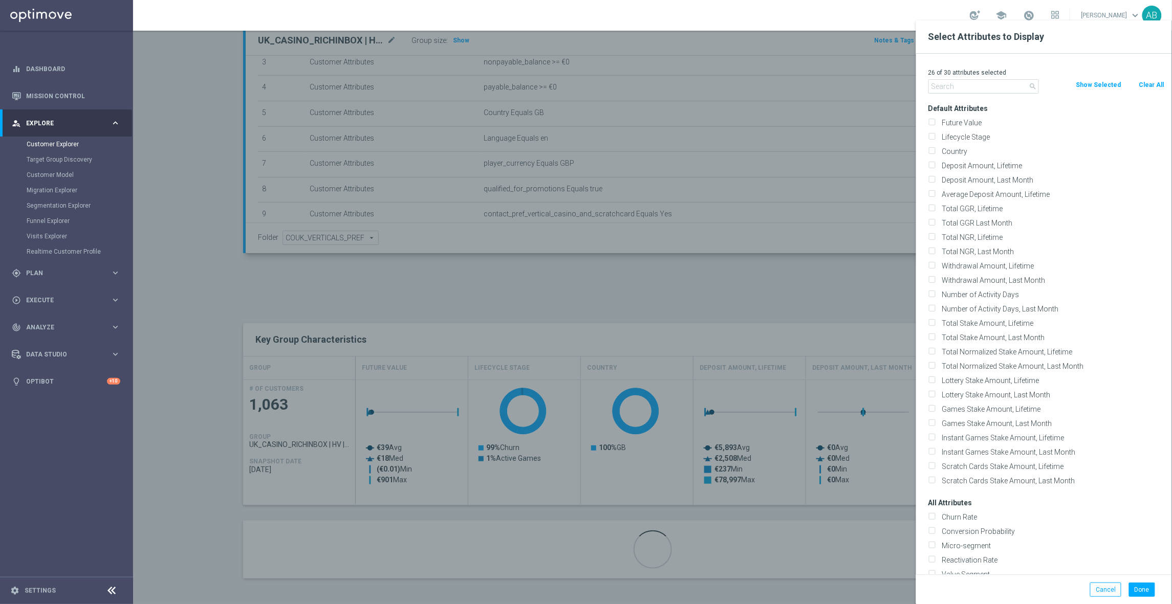
checkbox input "false"
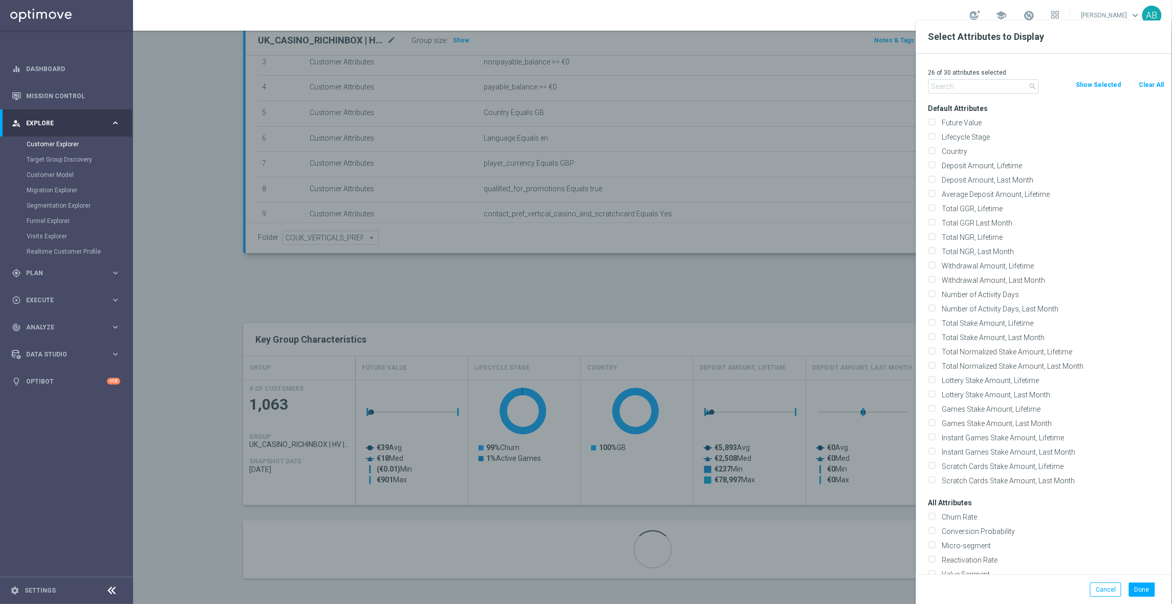
checkbox input "false"
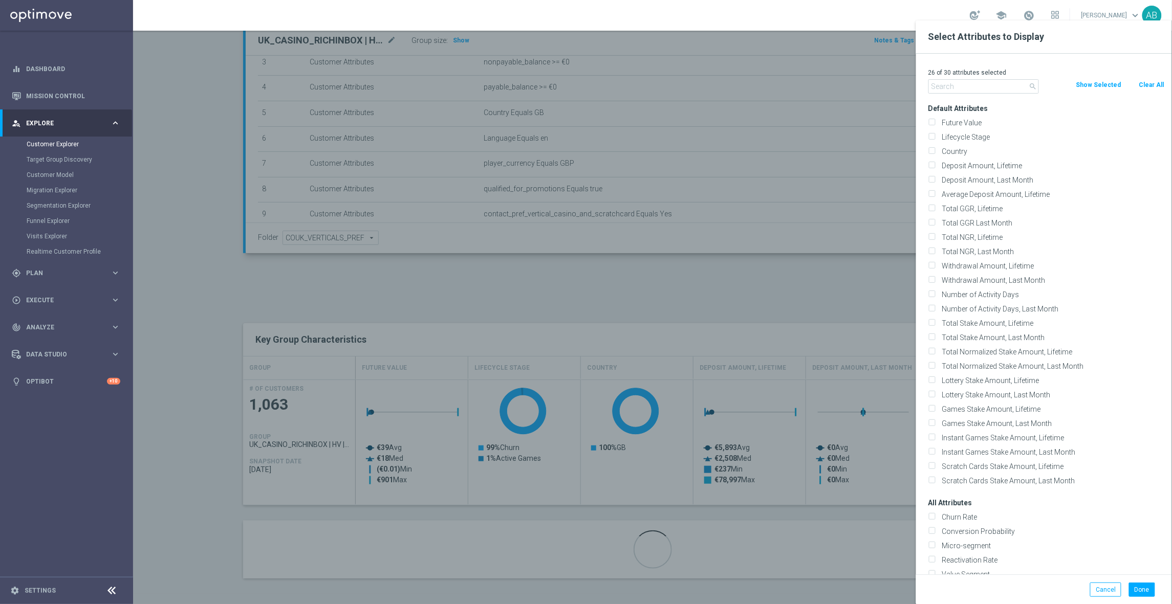
checkbox input "false"
click at [949, 91] on input "text" at bounding box center [983, 86] width 111 height 14
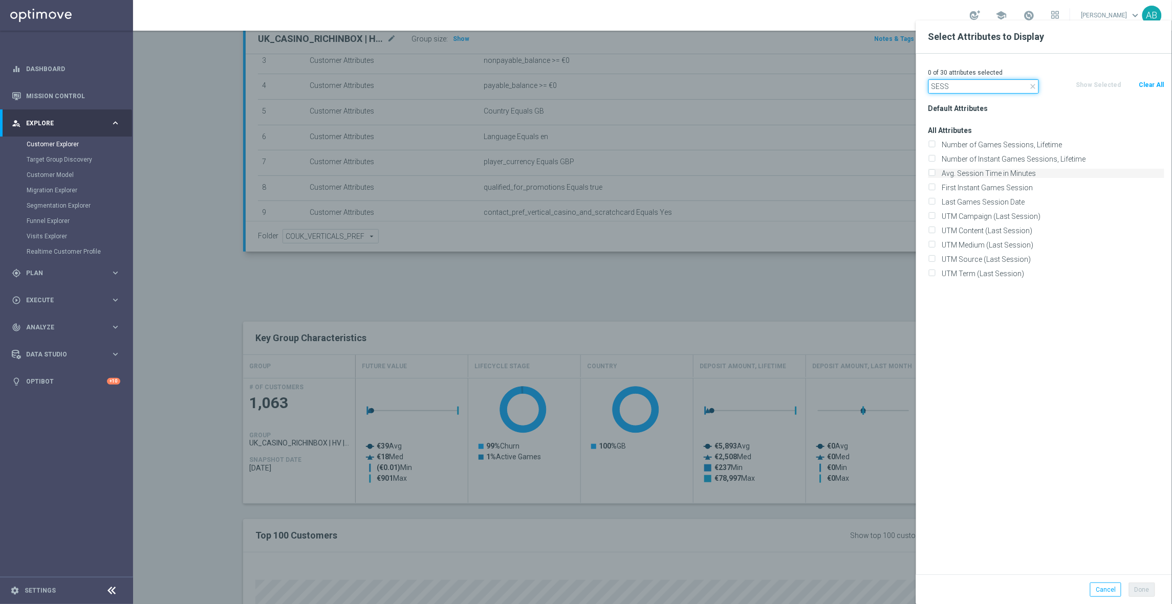
type input "SESS"
click at [1012, 176] on label "Avg. Session Time in Minutes" at bounding box center [1051, 173] width 226 height 9
click at [935, 176] on input "Avg. Session Time in Minutes" at bounding box center [931, 174] width 7 height 7
checkbox input "true"
click at [978, 87] on input "SESS" at bounding box center [983, 86] width 111 height 14
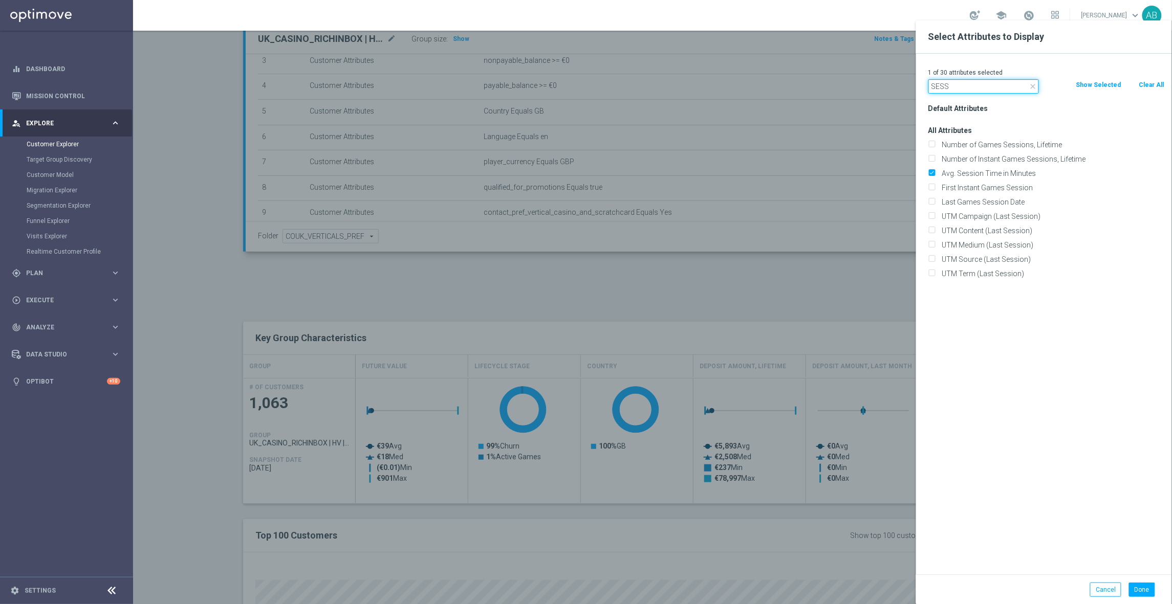
click at [978, 87] on input "SESS" at bounding box center [983, 86] width 111 height 14
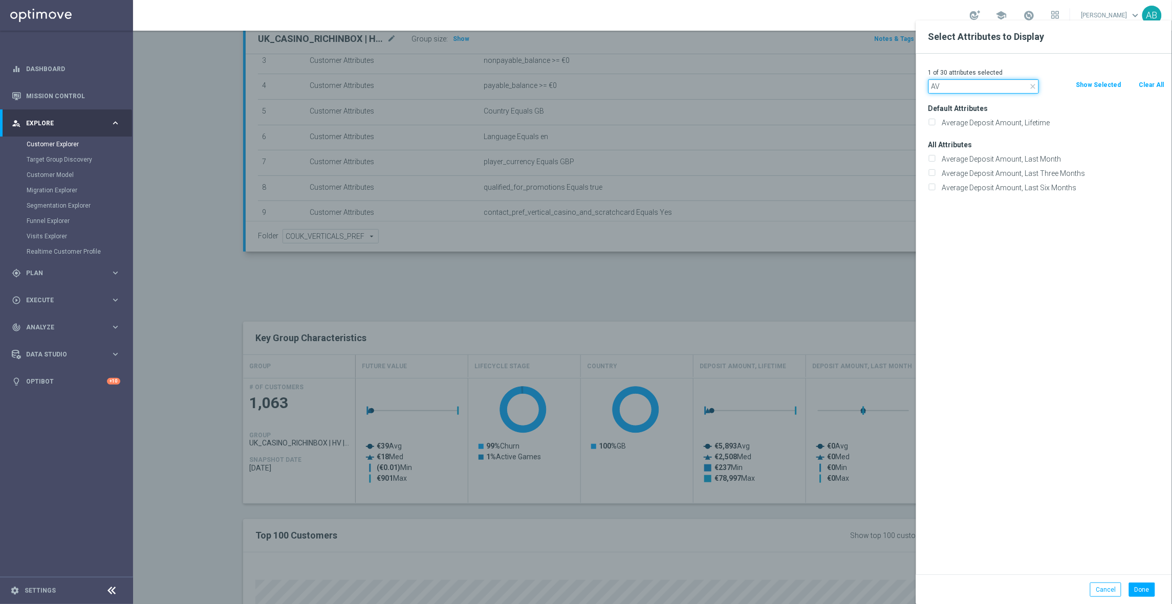
type input "A"
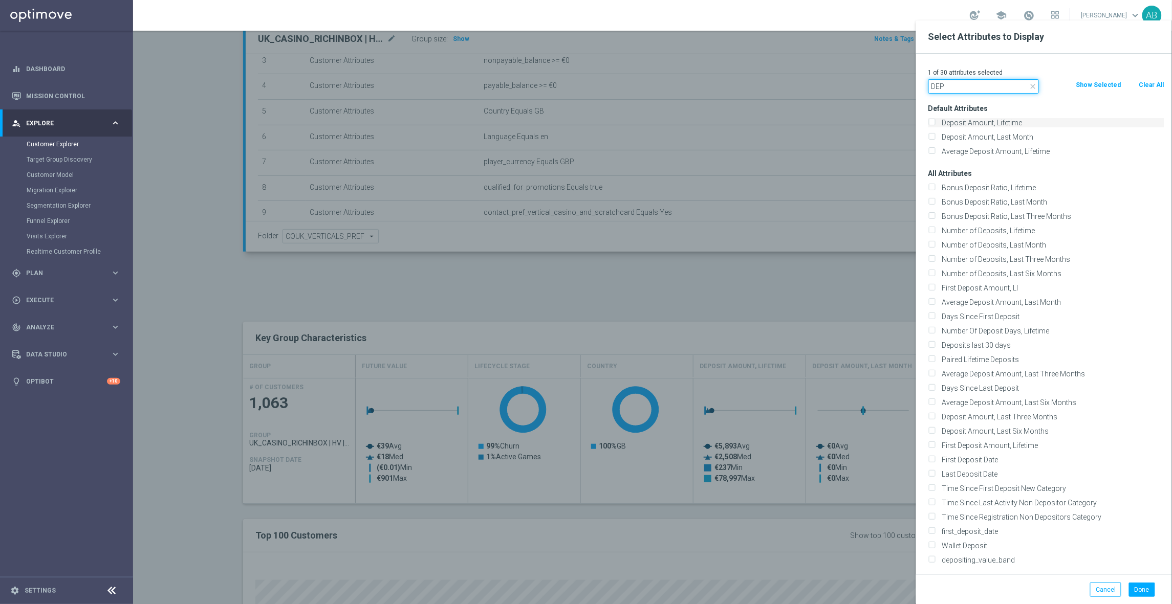
type input "DEP"
click at [1011, 125] on label "Deposit Amount, Lifetime" at bounding box center [1051, 122] width 226 height 9
click at [935, 125] on input "Deposit Amount, Lifetime" at bounding box center [931, 124] width 7 height 7
checkbox input "true"
click at [996, 154] on label "Average Deposit Amount, Lifetime" at bounding box center [1051, 151] width 226 height 9
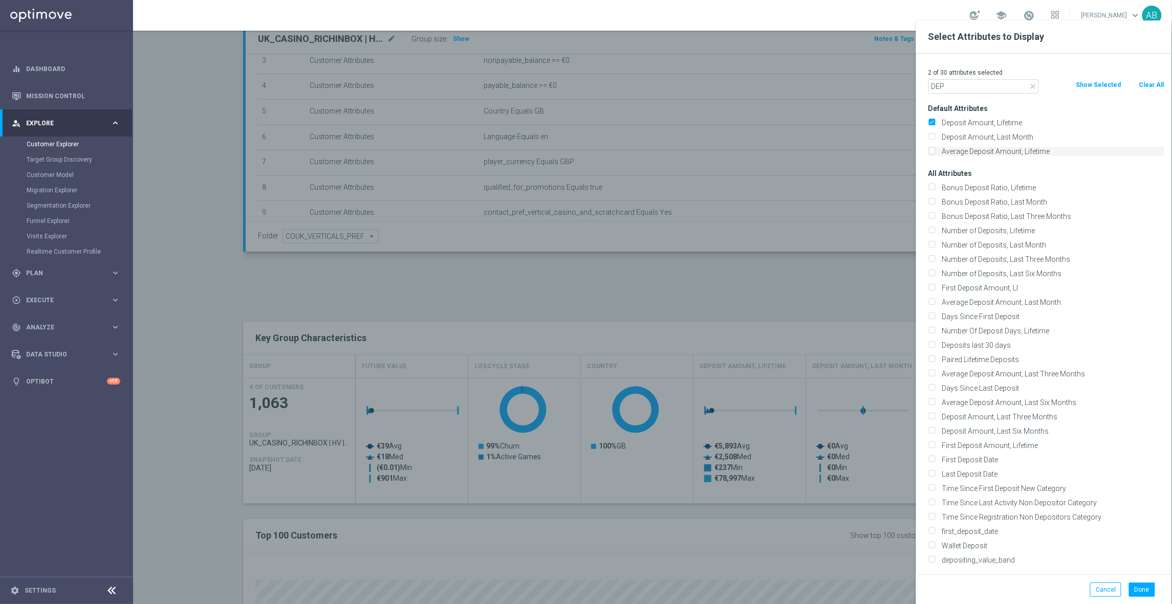
click at [935, 154] on input "Average Deposit Amount, Lifetime" at bounding box center [931, 152] width 7 height 7
checkbox input "true"
click at [946, 88] on input "DEP" at bounding box center [983, 86] width 111 height 14
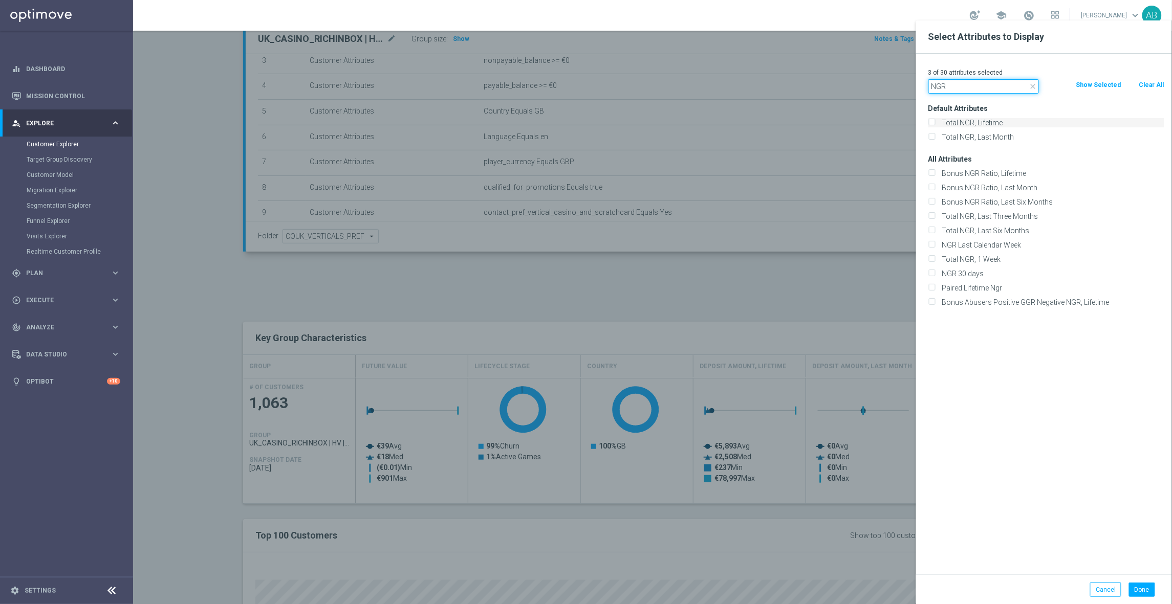
type input "NGR"
click at [988, 125] on label "Total NGR, Lifetime" at bounding box center [1051, 122] width 226 height 9
click at [935, 125] on input "Total NGR, Lifetime" at bounding box center [931, 124] width 7 height 7
checkbox input "true"
click at [1139, 592] on button "Done" at bounding box center [1142, 590] width 26 height 14
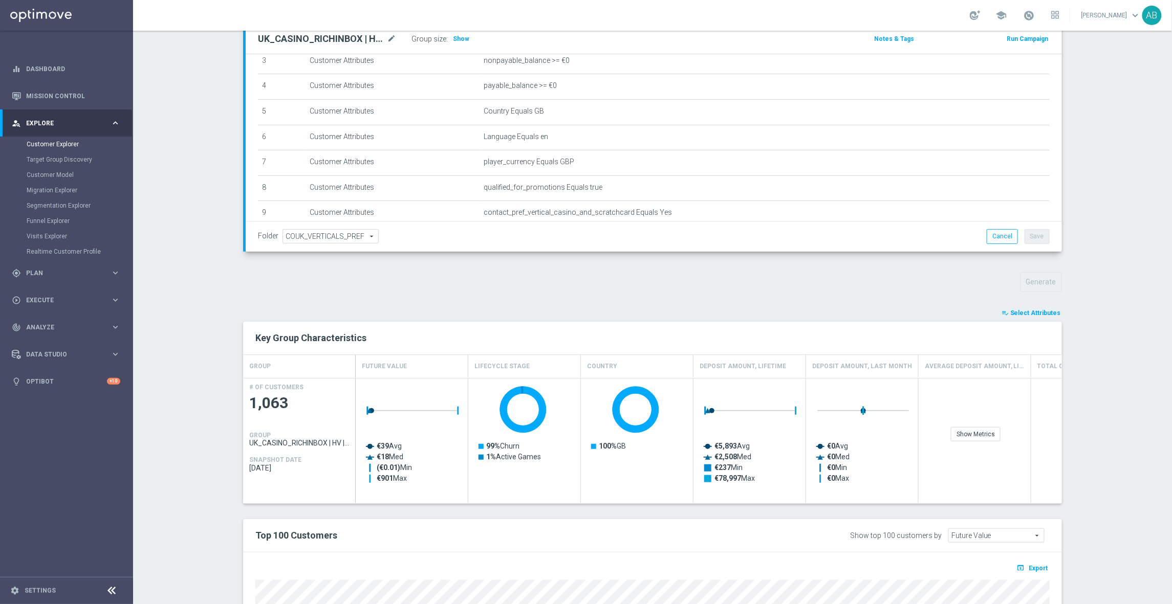
type input "Search"
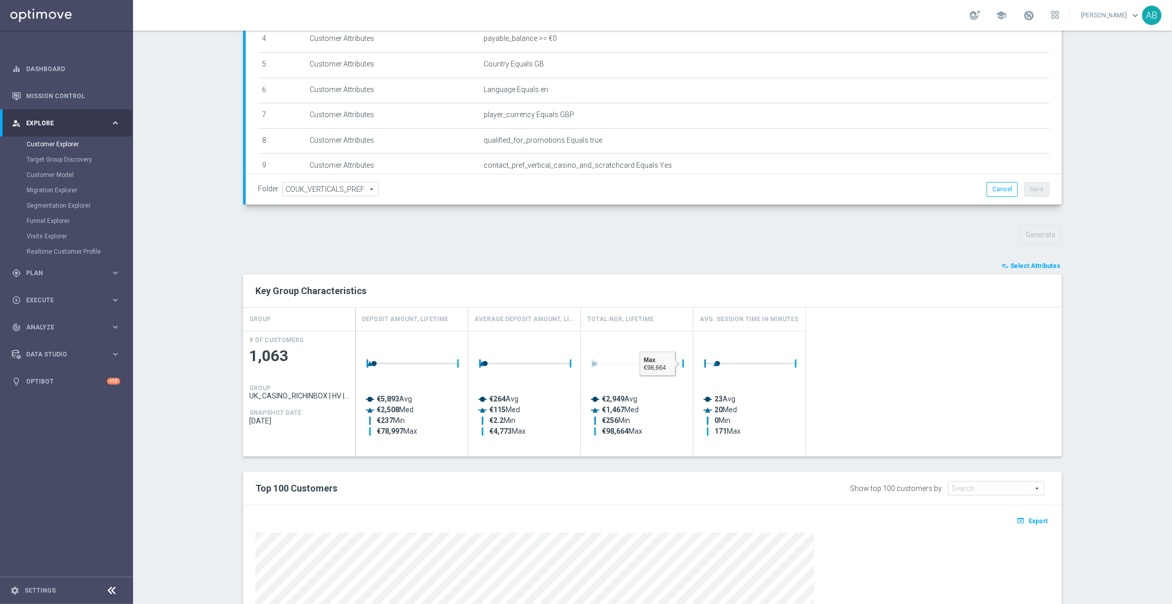
scroll to position [179, 0]
click at [1024, 260] on span "Select Attributes" at bounding box center [1035, 263] width 51 height 7
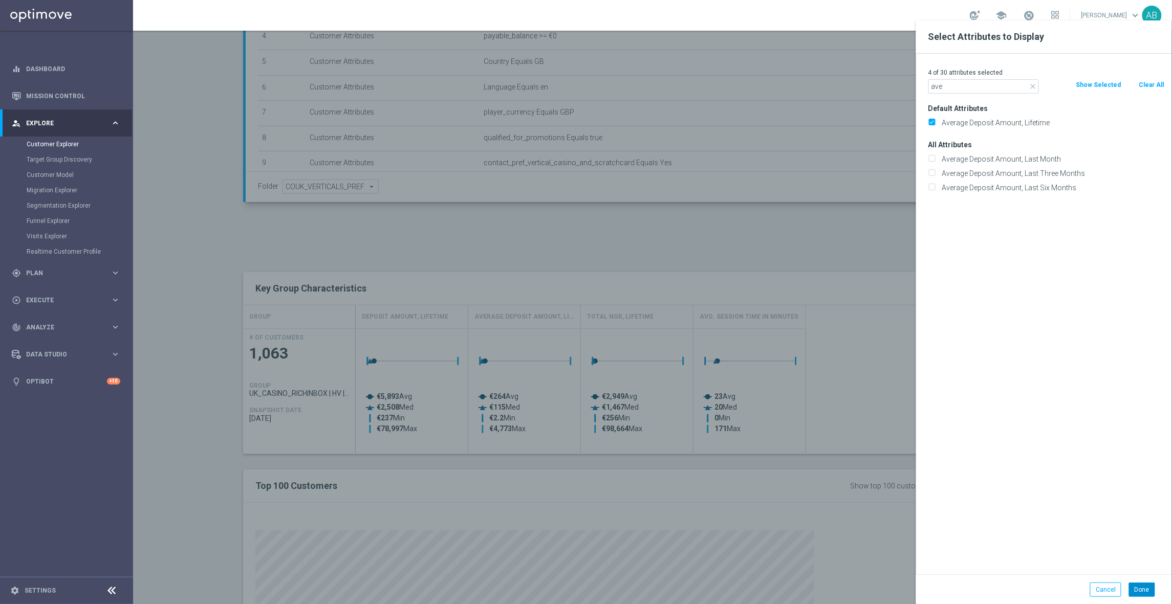
type input "ave"
click at [1146, 594] on button "Done" at bounding box center [1142, 590] width 26 height 14
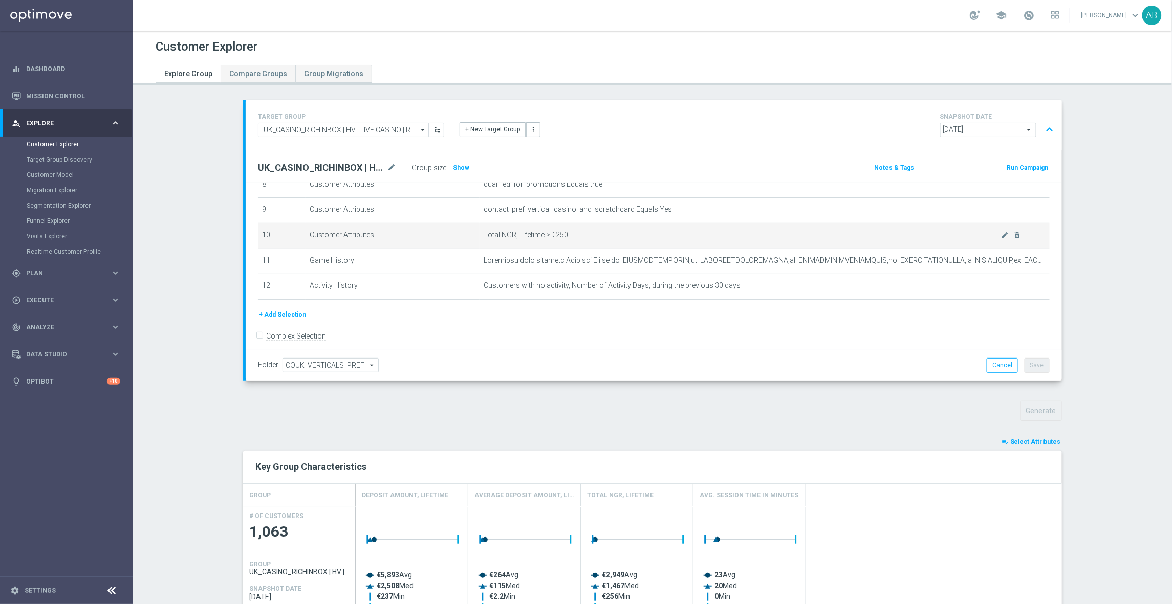
scroll to position [238, 0]
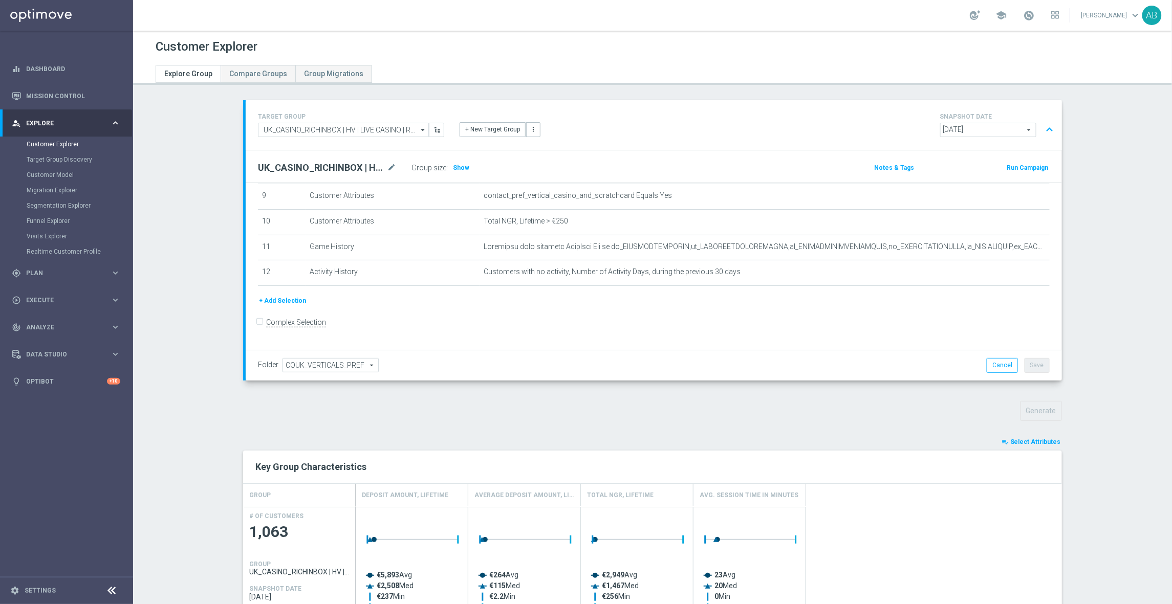
click at [1041, 442] on span "Select Attributes" at bounding box center [1035, 442] width 51 height 7
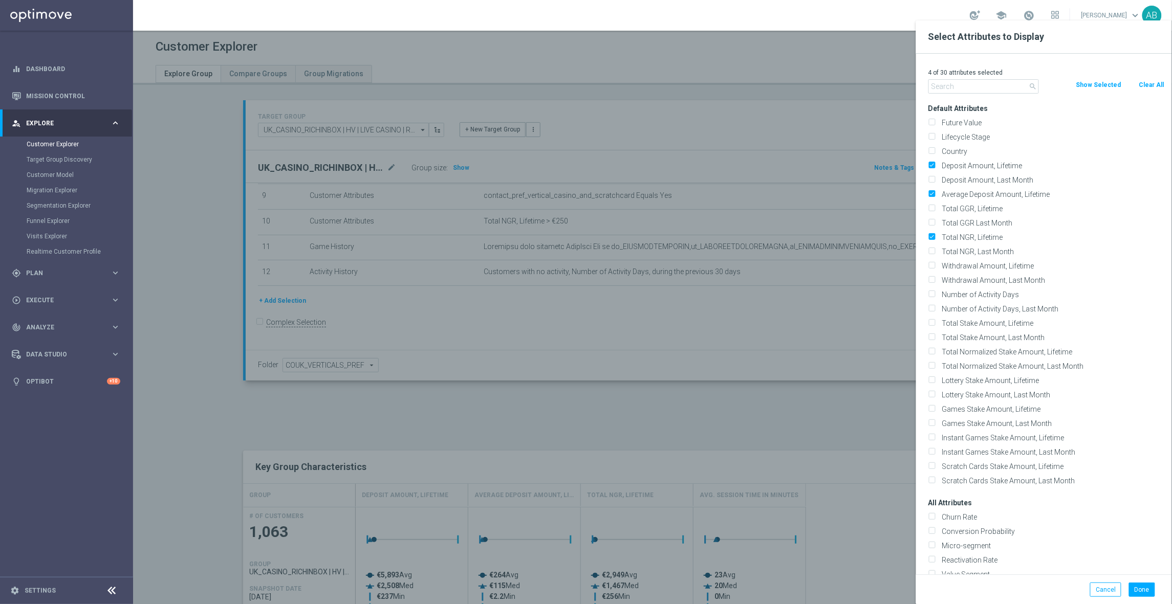
click at [979, 90] on input "text" at bounding box center [983, 86] width 111 height 14
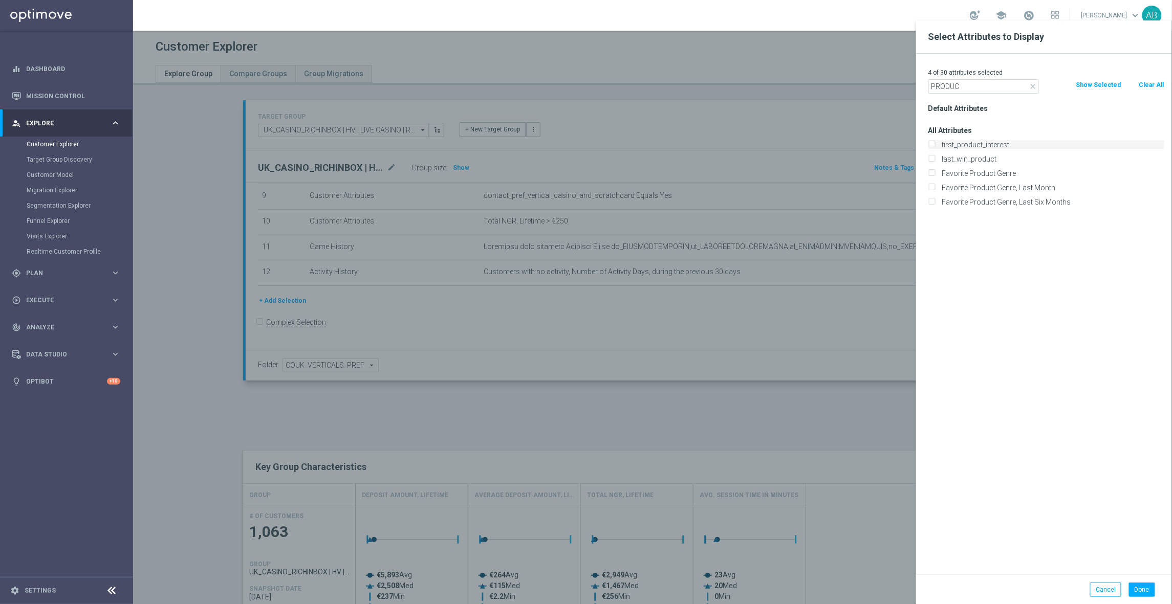
type input "PRODUC"
click at [1002, 143] on label "first_product_interest" at bounding box center [1051, 144] width 226 height 9
click at [935, 143] on input "first_product_interest" at bounding box center [931, 146] width 7 height 7
checkbox input "true"
click at [968, 92] on input "PRODUC" at bounding box center [983, 86] width 111 height 14
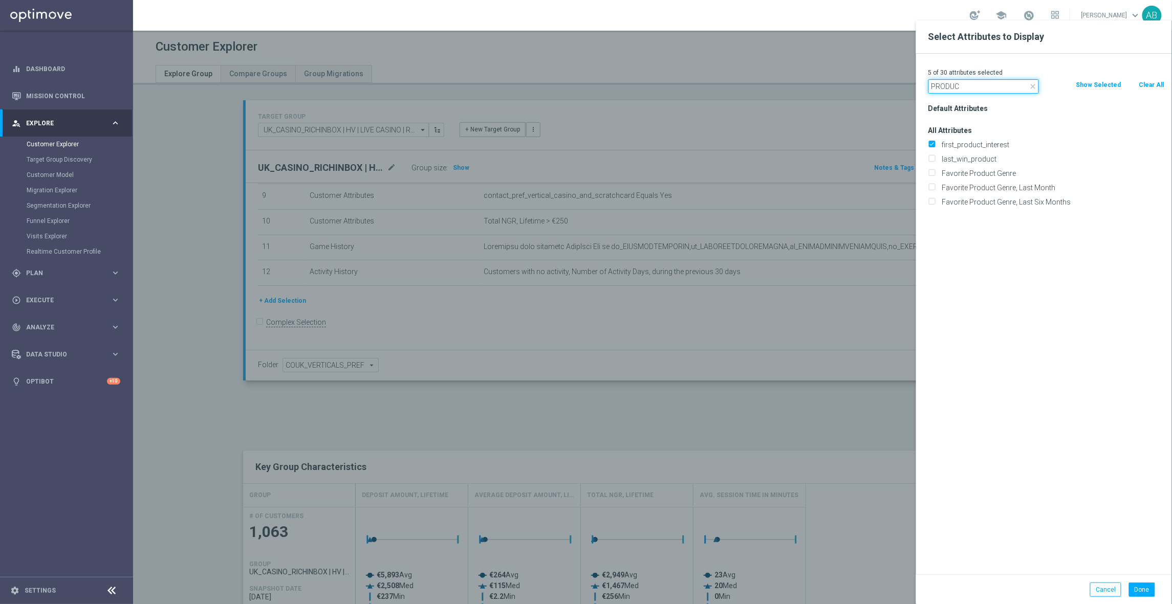
click at [968, 92] on input "PRODUC" at bounding box center [983, 86] width 111 height 14
type input "VERT"
click at [973, 142] on label "first_vertical_preference" at bounding box center [1051, 144] width 226 height 9
click at [935, 143] on input "first_vertical_preference" at bounding box center [931, 146] width 7 height 7
checkbox input "true"
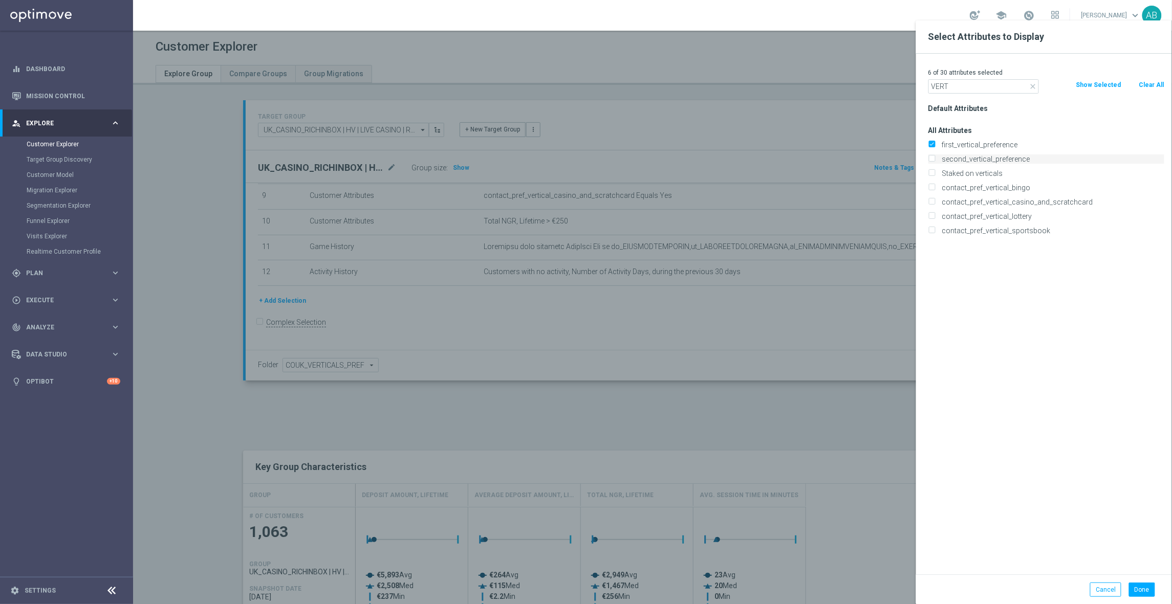
click at [973, 161] on label "second_vertical_preference" at bounding box center [1051, 159] width 226 height 9
click at [935, 161] on input "second_vertical_preference" at bounding box center [931, 160] width 7 height 7
checkbox input "true"
click at [958, 177] on label "Staked on verticals" at bounding box center [1051, 173] width 226 height 9
click at [935, 177] on input "Staked on verticals" at bounding box center [931, 174] width 7 height 7
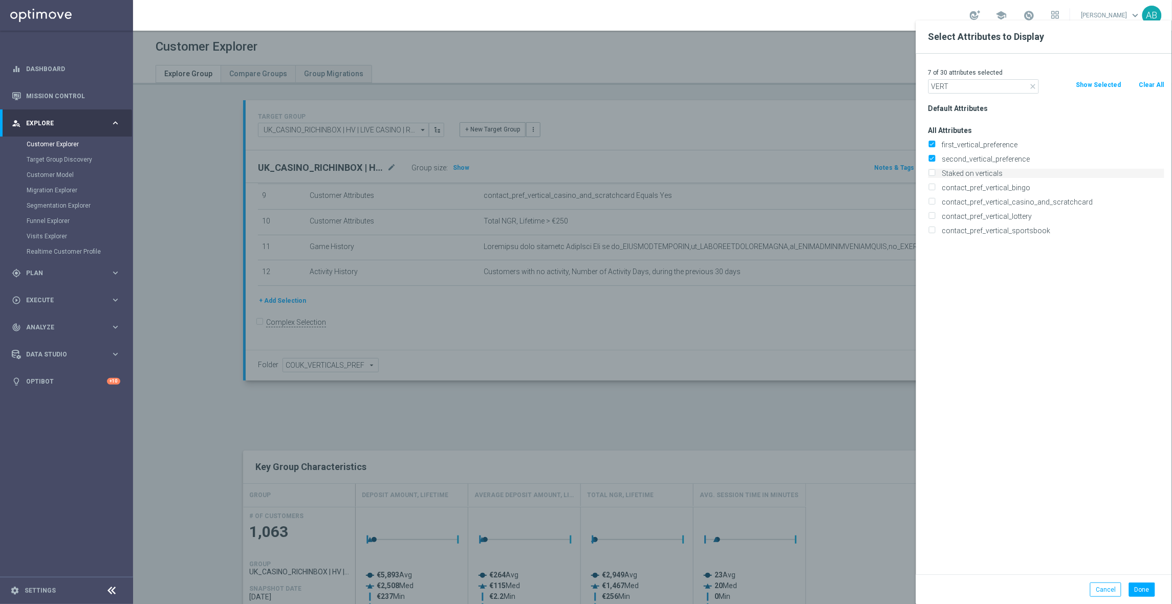
checkbox input "true"
click at [1144, 583] on button "Done" at bounding box center [1142, 590] width 26 height 14
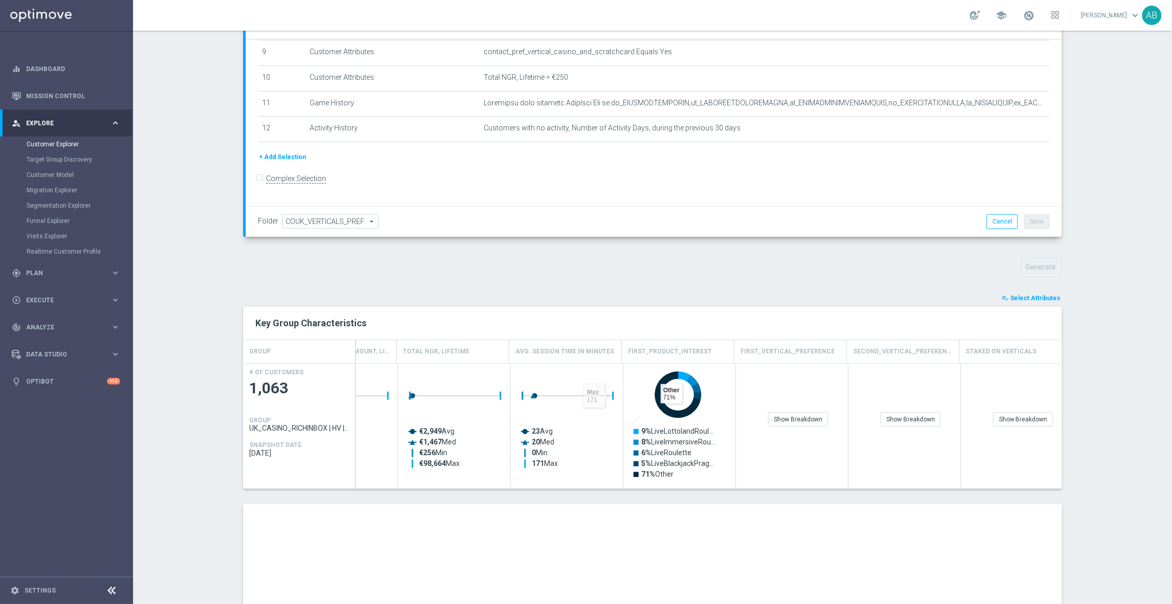
scroll to position [0, 0]
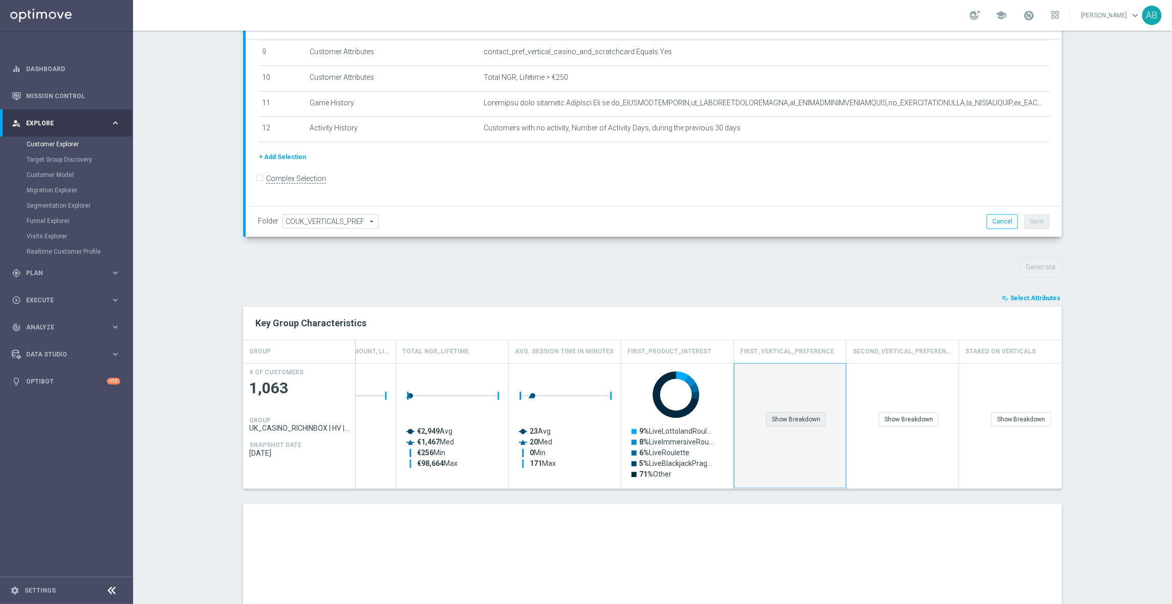
click at [805, 419] on div "Show Breakdown" at bounding box center [796, 419] width 60 height 14
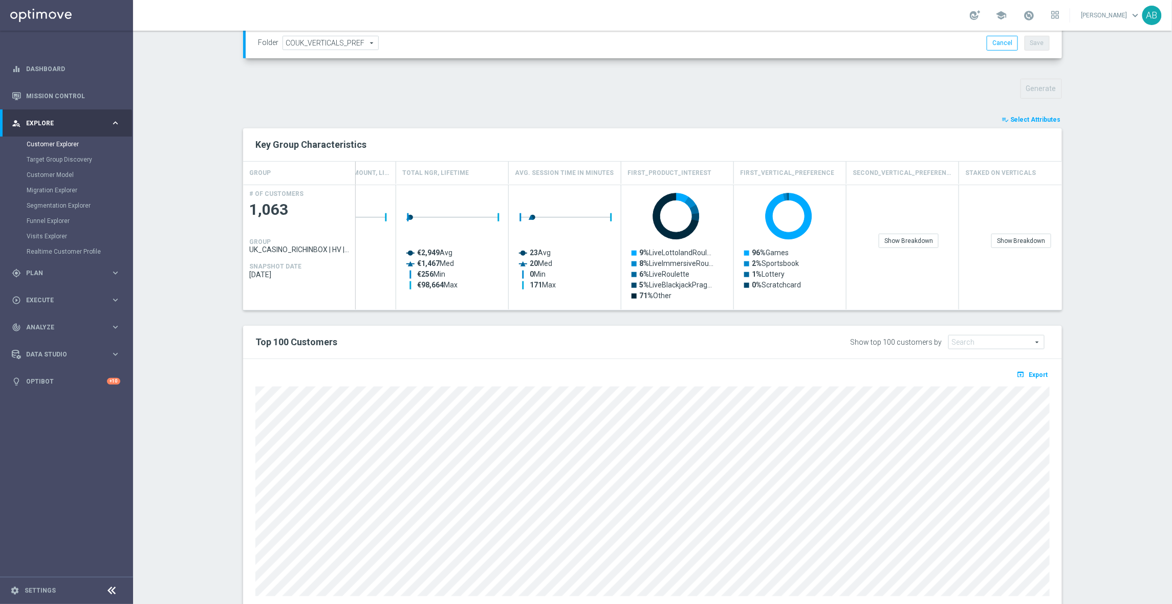
scroll to position [325, 0]
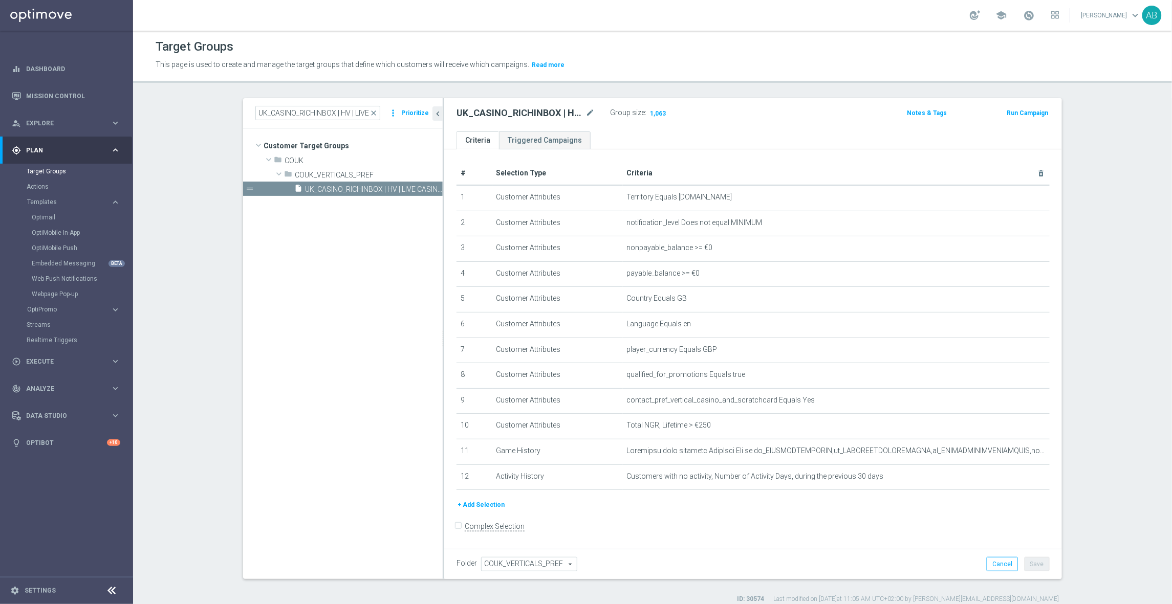
scroll to position [1, 0]
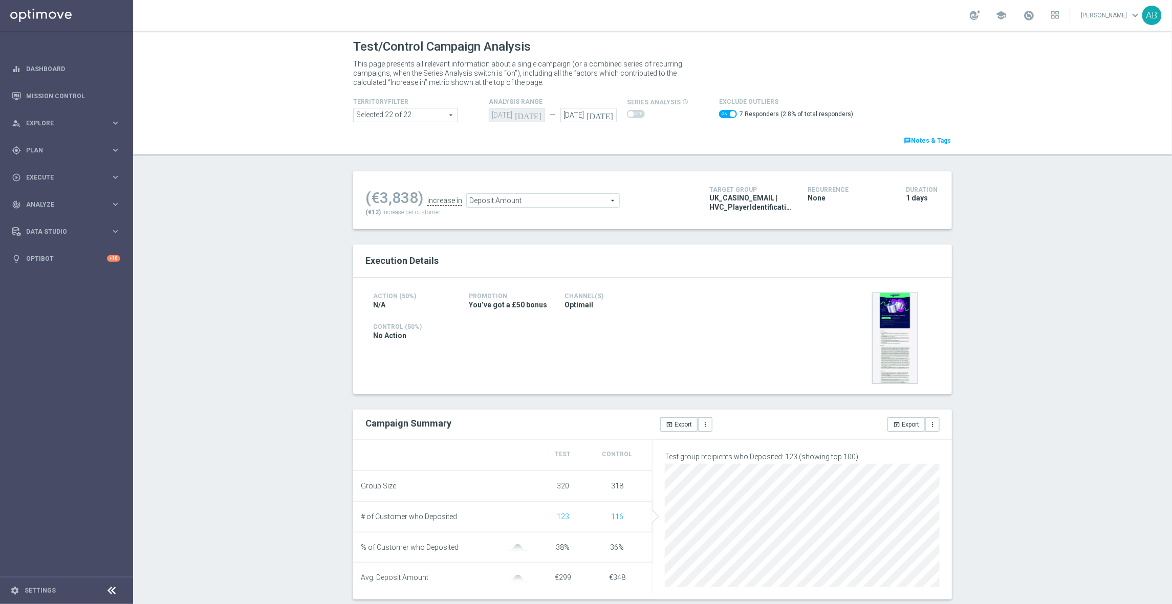
scroll to position [50, 0]
